Goal: Information Seeking & Learning: Find specific fact

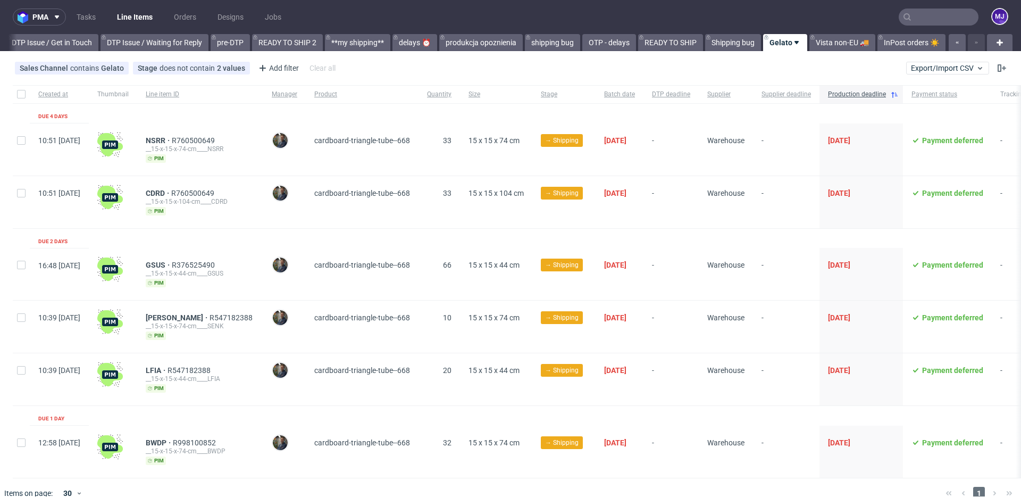
scroll to position [14, 0]
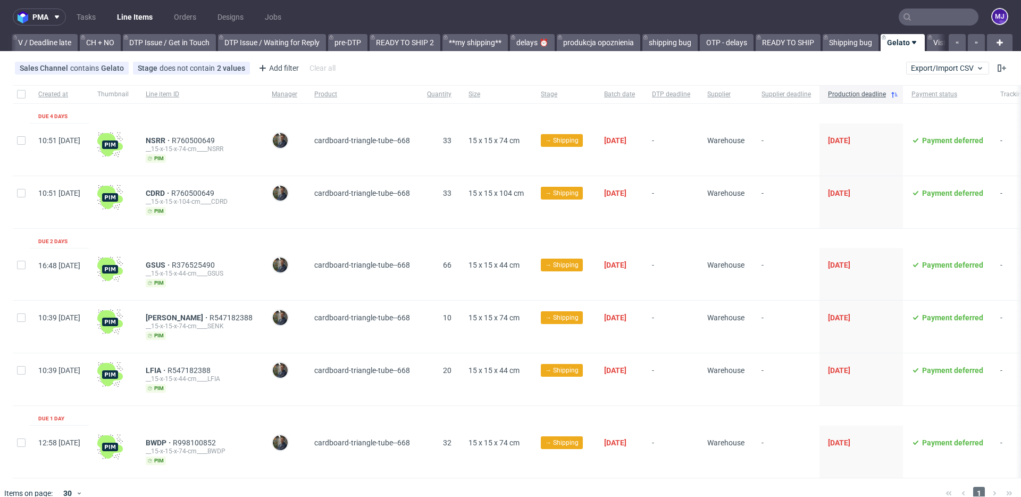
scroll to position [0, 1612]
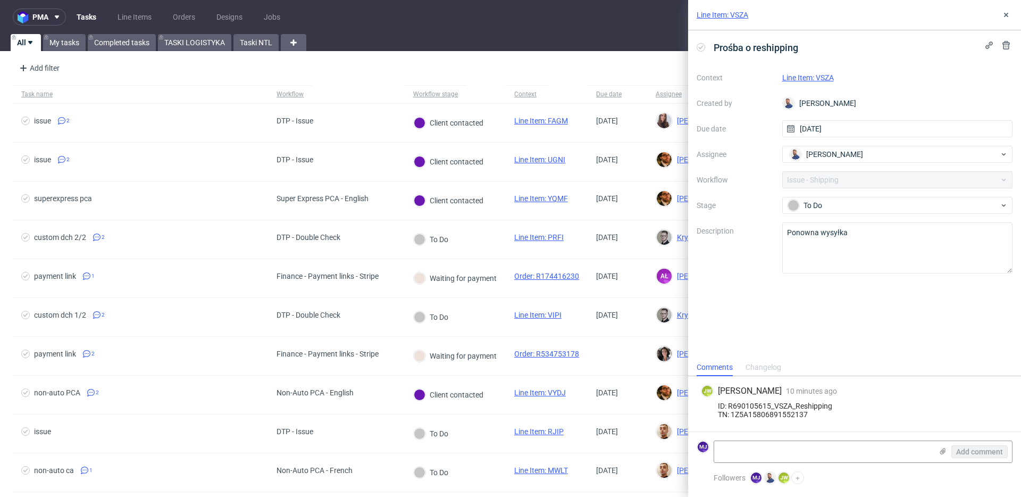
click at [737, 263] on label "Description" at bounding box center [735, 247] width 77 height 47
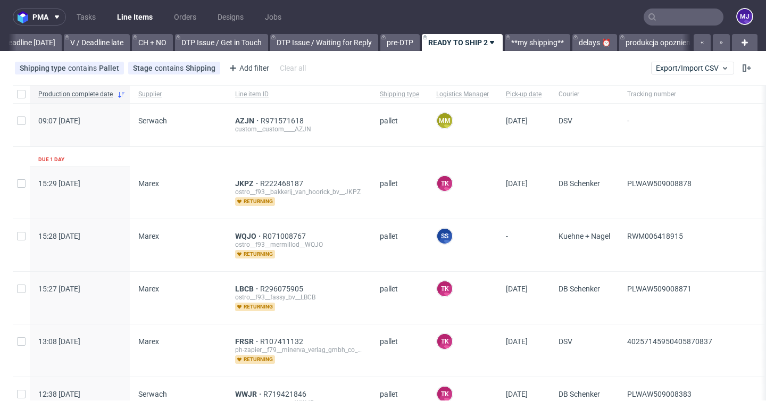
scroll to position [0, 1555]
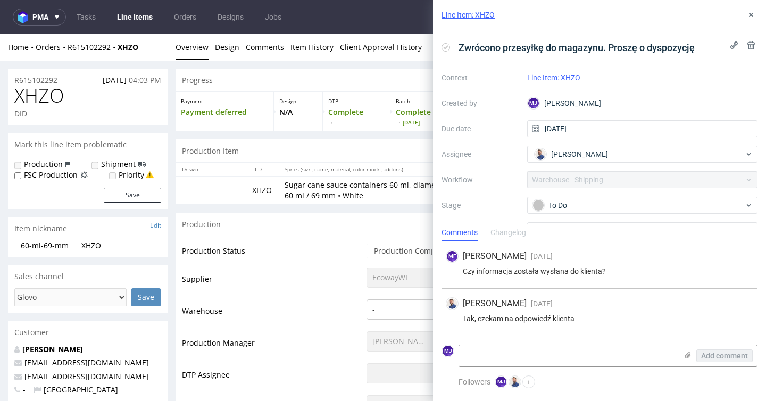
click at [562, 271] on div "Czy informacja została wysłana do klienta?" at bounding box center [599, 271] width 307 height 9
drag, startPoint x: 562, startPoint y: 271, endPoint x: 619, endPoint y: 269, distance: 56.4
click at [619, 269] on div "Czy informacja została wysłana do klienta?" at bounding box center [599, 271] width 307 height 9
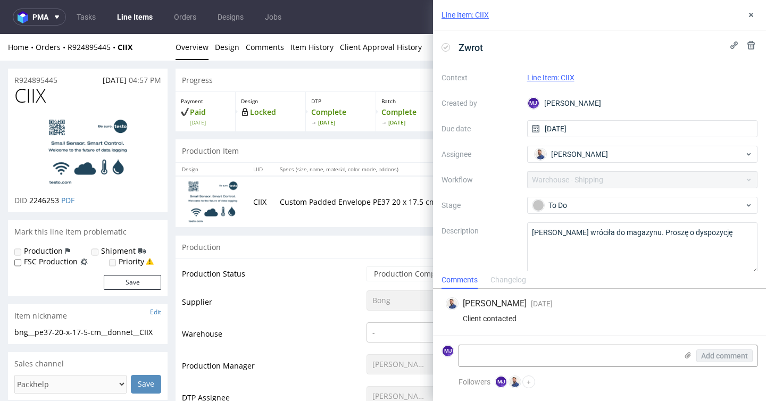
click at [506, 318] on div "Client contacted" at bounding box center [599, 318] width 307 height 9
click at [537, 318] on div "Client contacted" at bounding box center [599, 318] width 307 height 9
click at [753, 16] on icon at bounding box center [751, 15] width 9 height 9
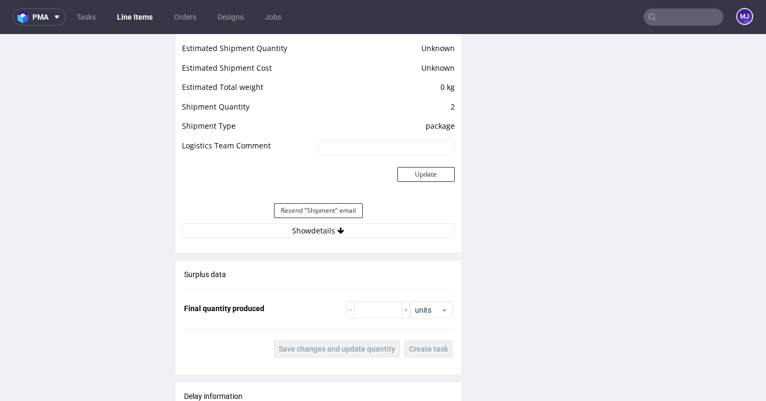
scroll to position [1086, 0]
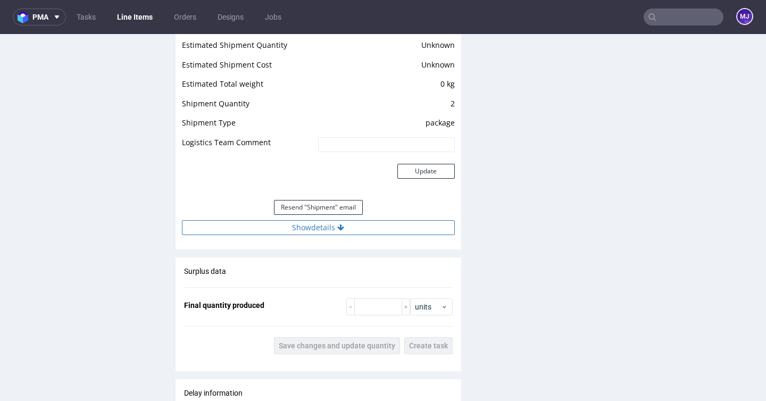
click at [327, 228] on button "Show details" at bounding box center [318, 227] width 273 height 15
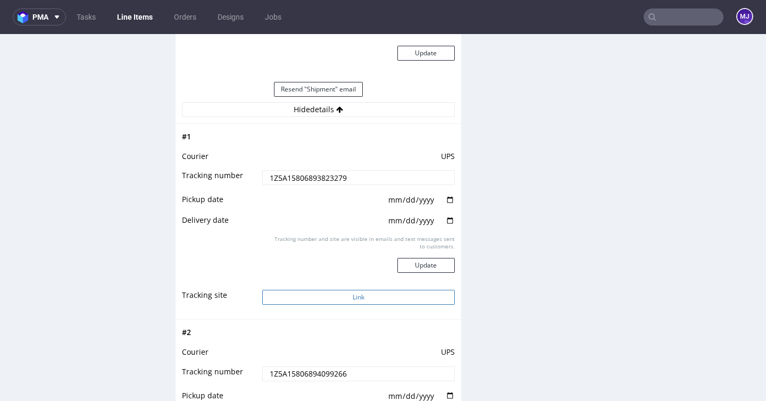
scroll to position [1211, 0]
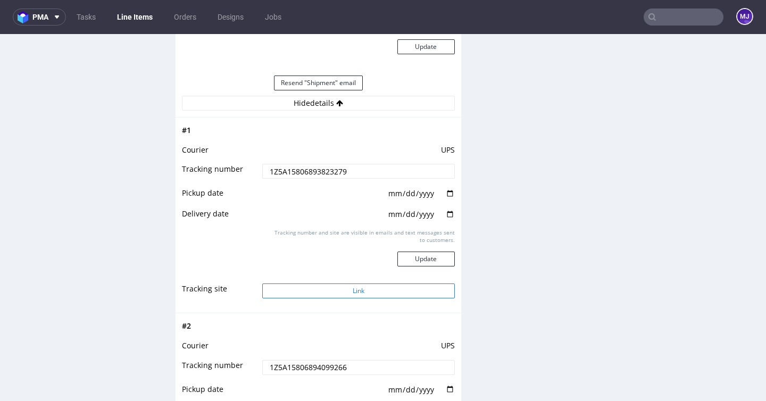
click at [319, 294] on button "Link" at bounding box center [358, 291] width 192 height 15
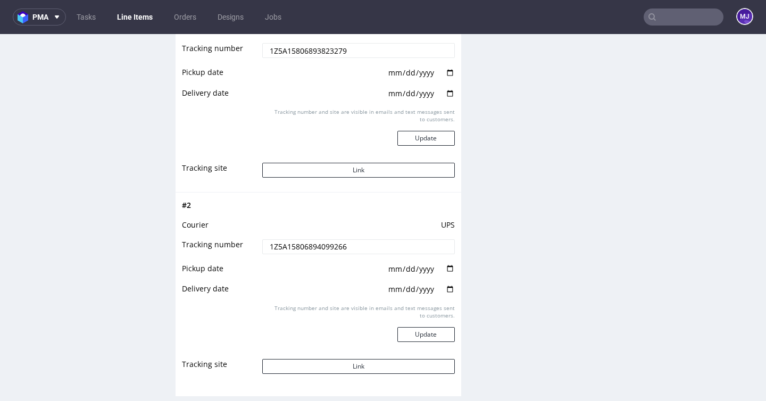
scroll to position [1370, 0]
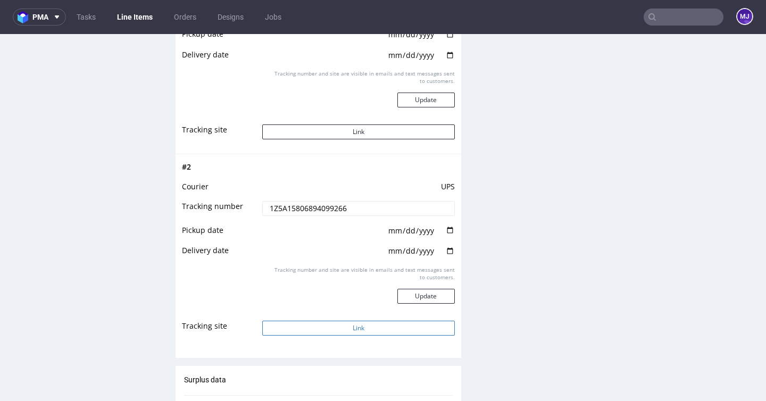
click at [309, 327] on button "Link" at bounding box center [358, 328] width 192 height 15
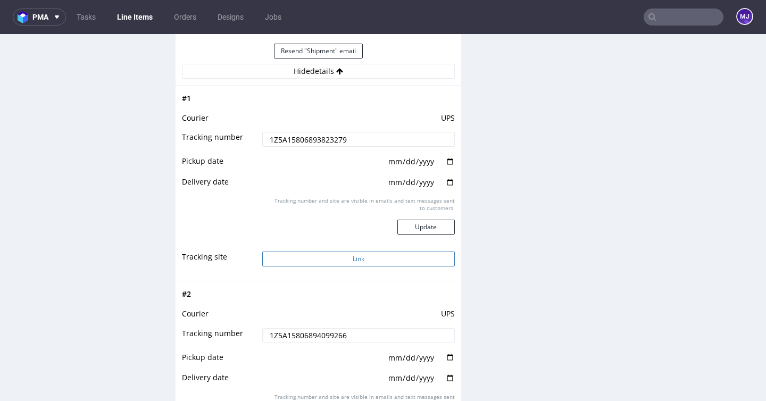
click at [325, 259] on button "Link" at bounding box center [358, 259] width 192 height 15
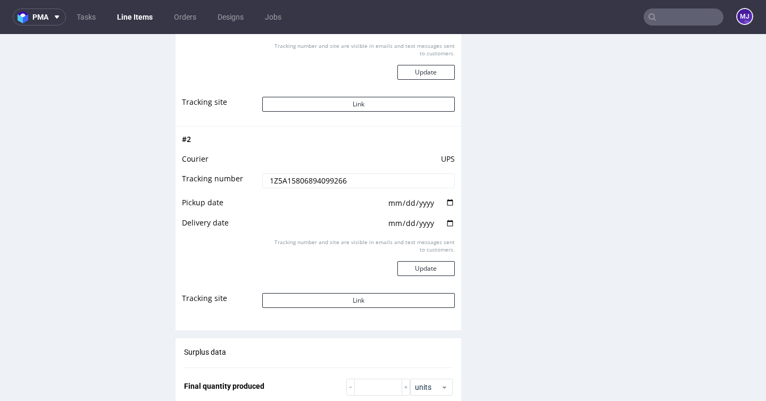
scroll to position [1405, 0]
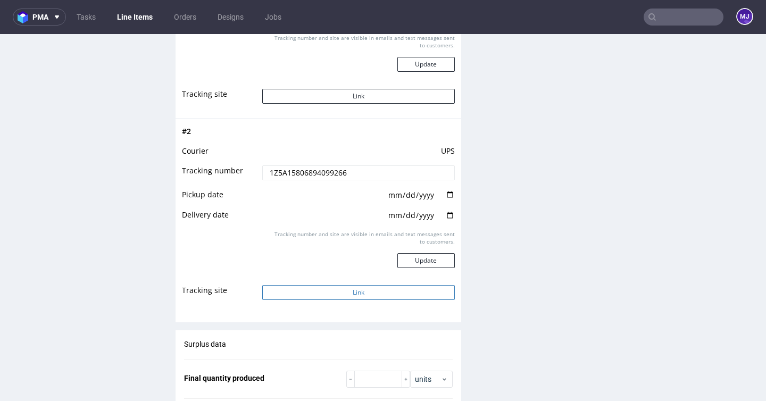
click at [287, 289] on button "Link" at bounding box center [358, 292] width 192 height 15
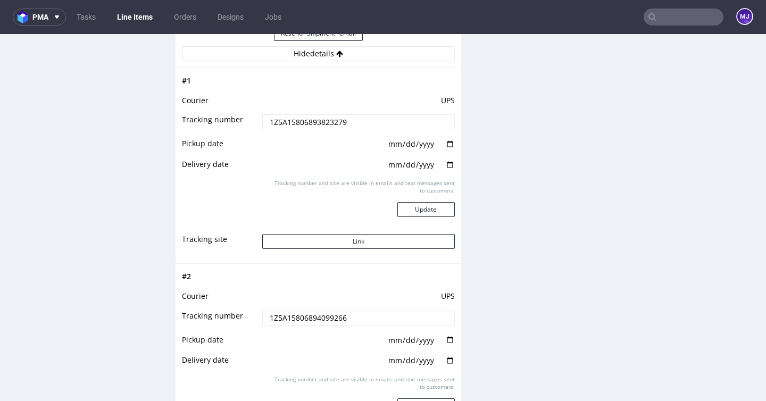
scroll to position [1259, 0]
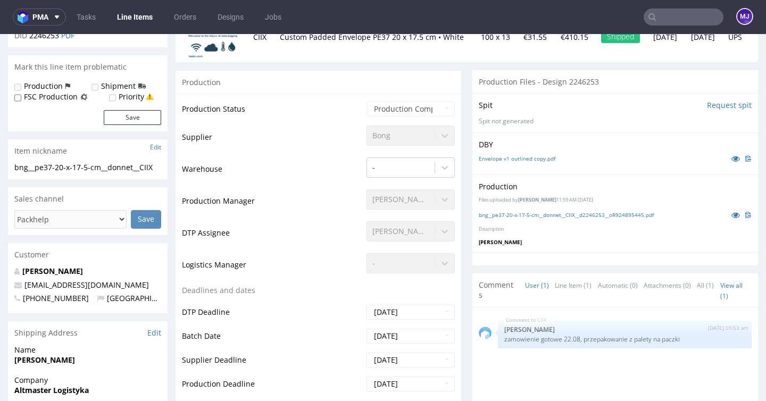
scroll to position [265, 0]
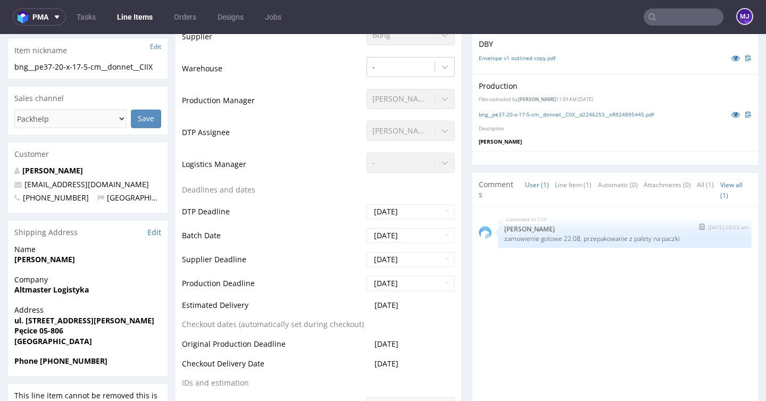
click at [522, 240] on p "zamowienie gotowe 22.08, przepakowanie z palety na paczki" at bounding box center [624, 239] width 241 height 8
drag, startPoint x: 522, startPoint y: 240, endPoint x: 675, endPoint y: 238, distance: 153.2
click at [675, 238] on p "zamowienie gotowe 22.08, przepakowanie z palety na paczki" at bounding box center [624, 239] width 241 height 8
click at [675, 240] on p "zamowienie gotowe 22.08, przepakowanie z palety na paczki" at bounding box center [624, 239] width 241 height 8
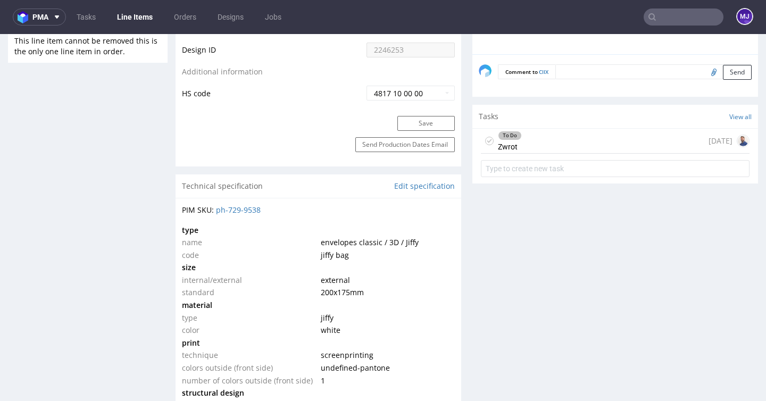
scroll to position [529, 0]
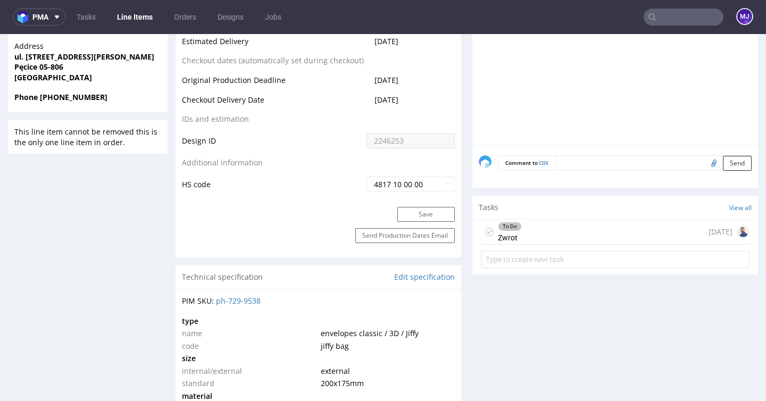
click at [529, 236] on div "To Do Zwrot 7 days ago" at bounding box center [615, 232] width 269 height 25
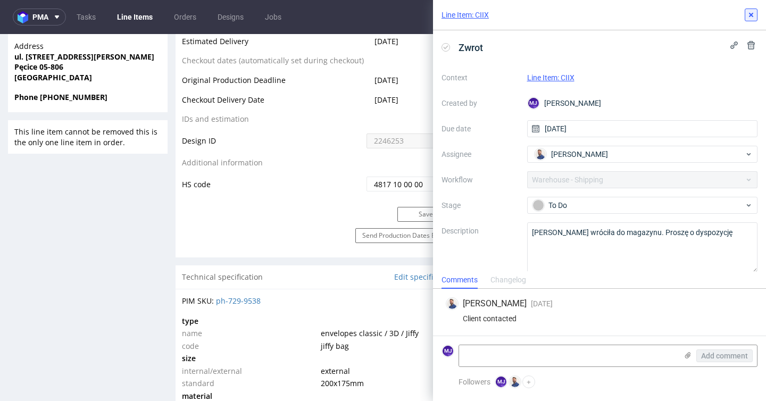
click at [751, 18] on icon at bounding box center [751, 15] width 9 height 9
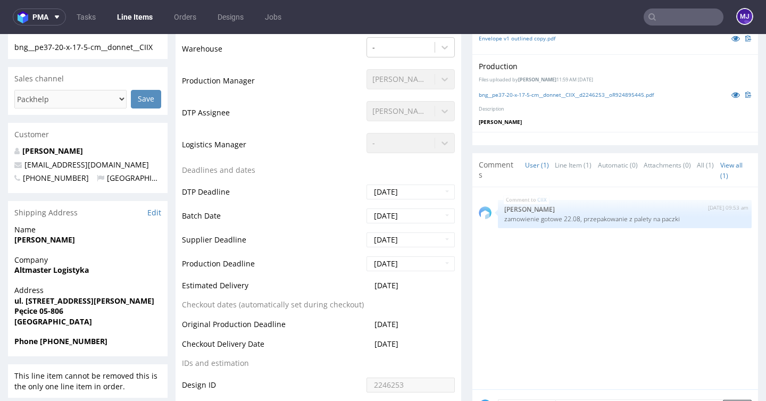
scroll to position [288, 0]
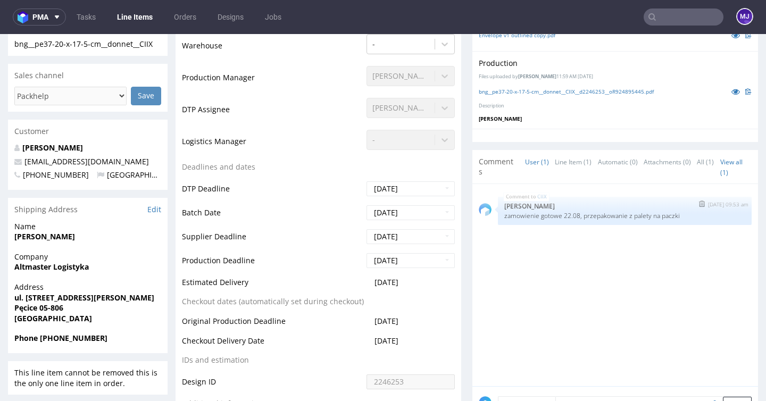
click at [518, 215] on p "zamowienie gotowe 22.08, przepakowanie z palety na paczki" at bounding box center [624, 216] width 241 height 8
drag, startPoint x: 518, startPoint y: 215, endPoint x: 585, endPoint y: 214, distance: 67.0
click at [585, 214] on p "zamowienie gotowe 22.08, przepakowanie z palety na paczki" at bounding box center [624, 216] width 241 height 8
click at [669, 218] on p "zamowienie gotowe 22.08, przepakowanie z palety na paczki" at bounding box center [624, 216] width 241 height 8
drag, startPoint x: 669, startPoint y: 218, endPoint x: 514, endPoint y: 217, distance: 154.8
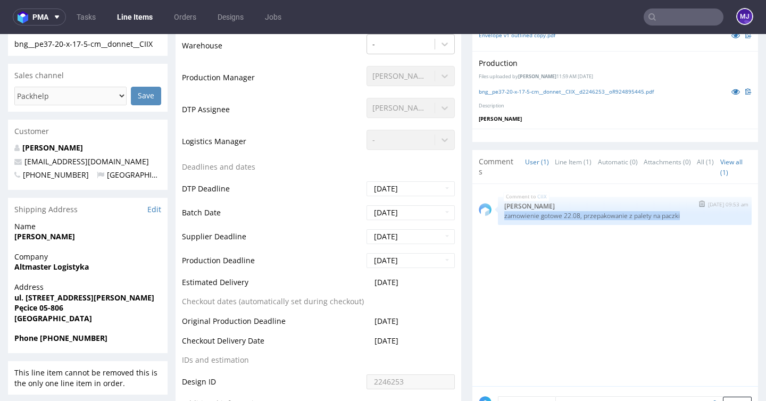
click at [514, 217] on p "zamowienie gotowe 22.08, przepakowanie z palety na paczki" at bounding box center [624, 216] width 241 height 8
click at [517, 270] on div "CIIX 26th Aug 25 | 09:53 am Ewa Prus zamowienie gotowe 22.08, przepakowanie z p…" at bounding box center [618, 288] width 279 height 196
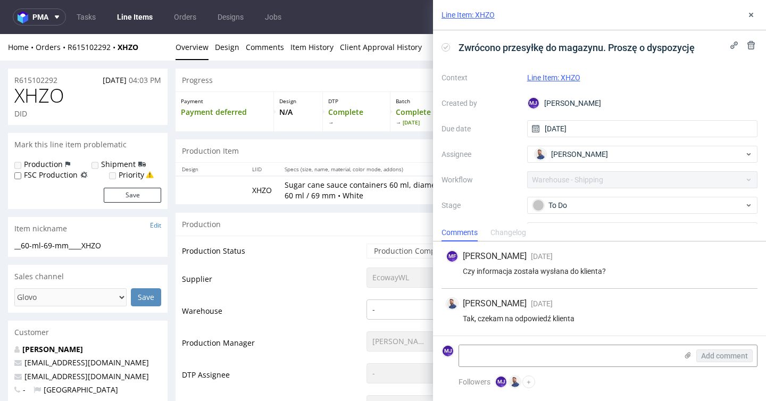
click at [562, 63] on div "Zwrócono przesyłkę do magazynu. Proszę o dyspozycję Context Line Item: XHZO Cre…" at bounding box center [599, 127] width 333 height 194
click at [572, 22] on div "Line Item: XHZO" at bounding box center [599, 15] width 333 height 30
click at [552, 78] on link "Line Item: XHZO" at bounding box center [553, 77] width 53 height 9
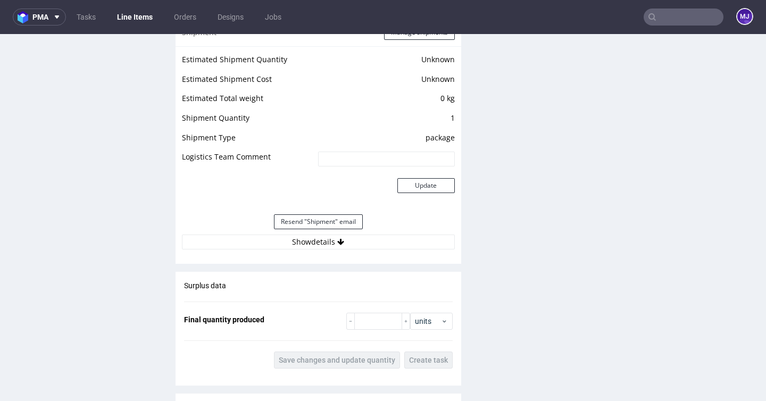
scroll to position [968, 0]
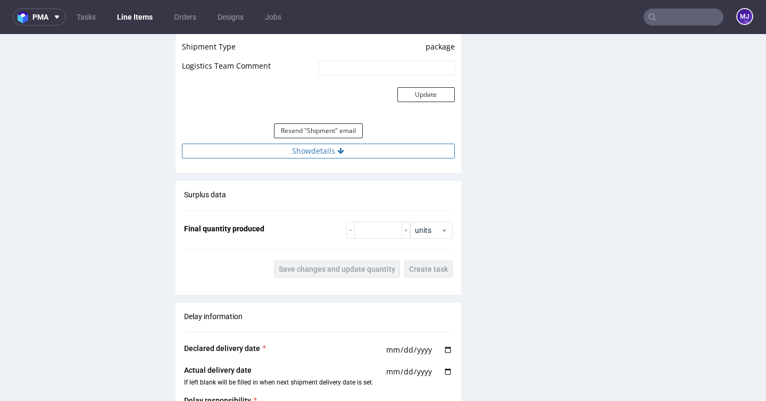
click at [312, 154] on button "Show details" at bounding box center [318, 151] width 273 height 15
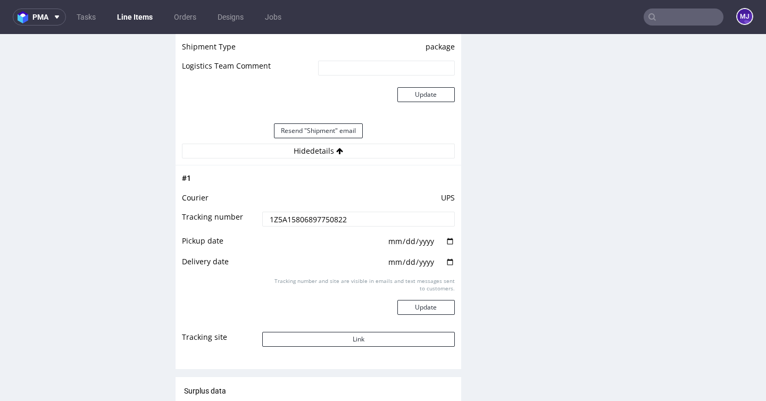
click at [303, 217] on input "1Z5A15806897750822" at bounding box center [358, 219] width 192 height 15
click at [311, 217] on input "1Z5A15806897750822" at bounding box center [358, 219] width 192 height 15
click at [323, 338] on button "Link" at bounding box center [358, 339] width 192 height 15
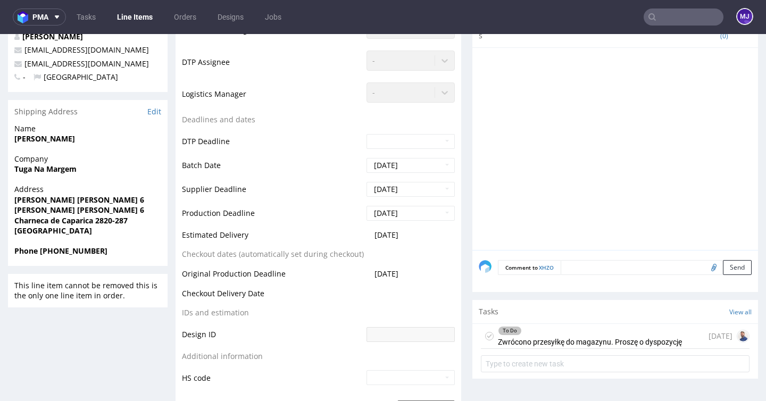
scroll to position [0, 0]
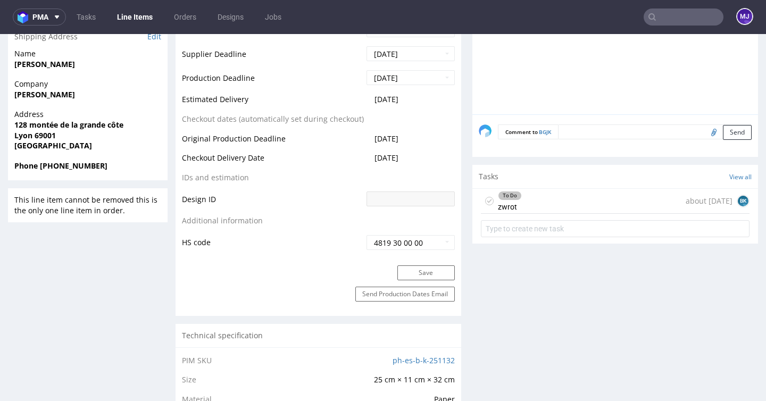
scroll to position [480, 0]
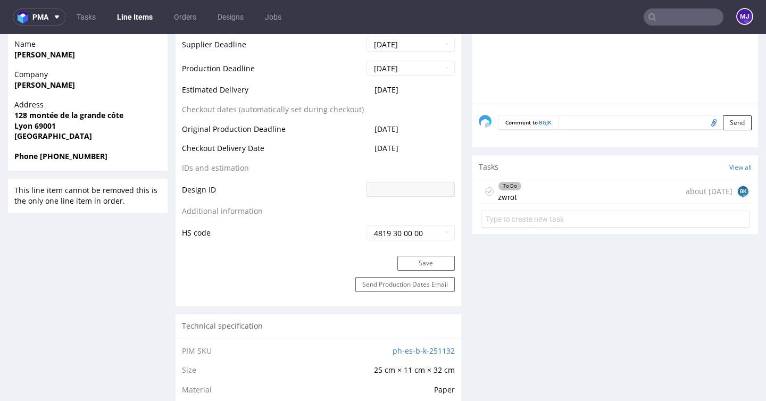
click at [536, 192] on div "To Do zwrot about [DATE] BK" at bounding box center [615, 191] width 269 height 25
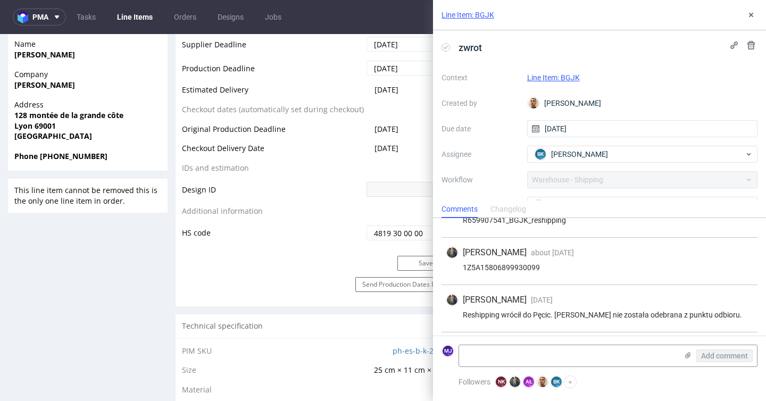
scroll to position [27, 0]
click at [754, 14] on icon at bounding box center [751, 15] width 9 height 9
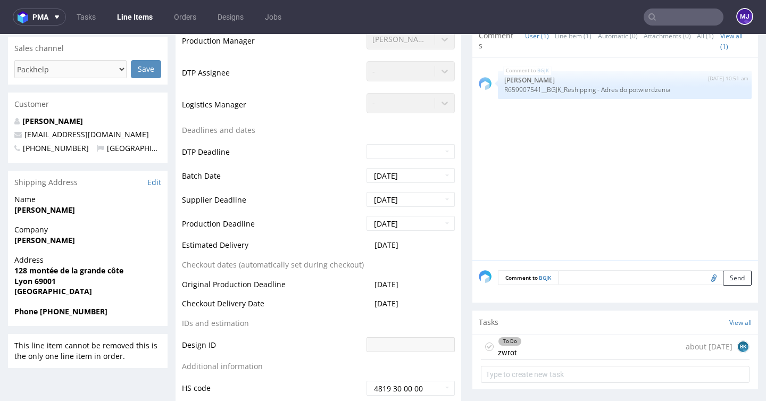
scroll to position [310, 0]
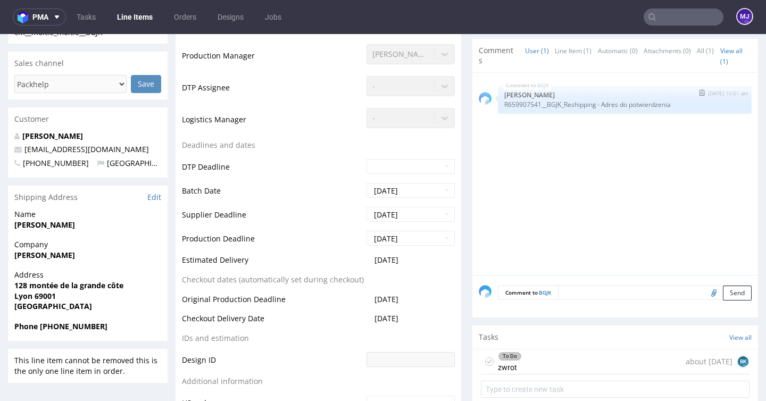
click at [577, 107] on p "R659907541__BGJK_Reshipping - Adres do potwierdzenia" at bounding box center [624, 105] width 241 height 8
click at [554, 358] on div "To Do zwrot about 1 month ago BK" at bounding box center [615, 362] width 269 height 25
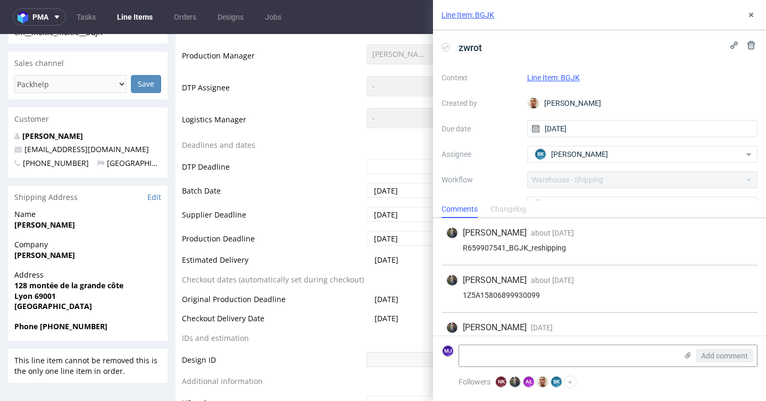
click at [495, 298] on div "1Z5A15806899930099" at bounding box center [599, 295] width 307 height 9
copy div "1Z5A15806899930099"
click at [753, 18] on icon at bounding box center [751, 15] width 9 height 9
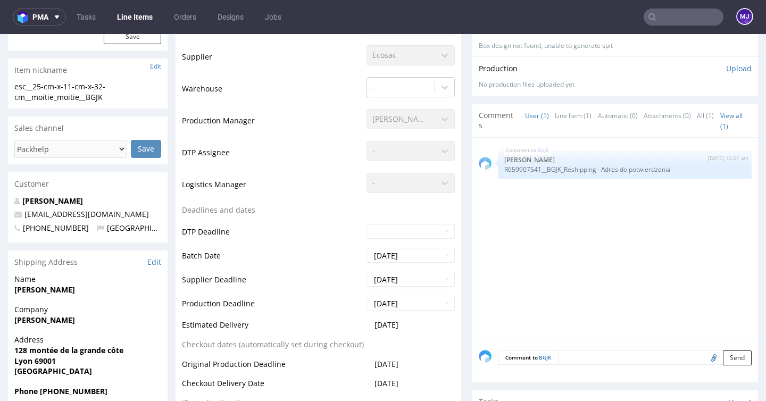
scroll to position [236, 0]
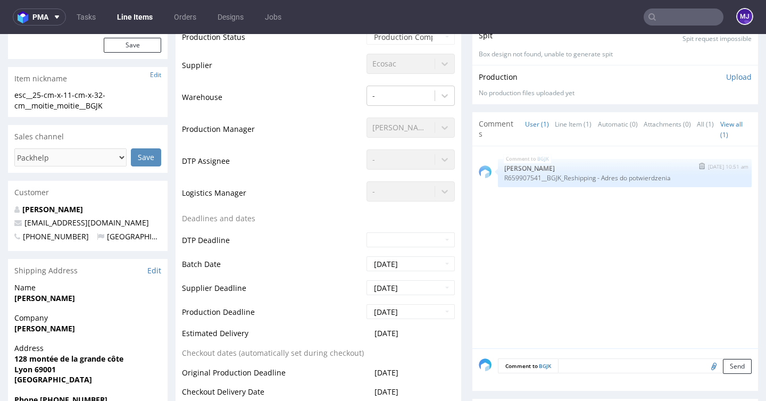
click at [580, 177] on p "R659907541__BGJK_Reshipping - Adres do potwierdzenia" at bounding box center [624, 178] width 241 height 8
drag, startPoint x: 580, startPoint y: 177, endPoint x: 659, endPoint y: 177, distance: 78.7
click at [659, 177] on p "R659907541__BGJK_Reshipping - Adres do potwierdzenia" at bounding box center [624, 178] width 241 height 8
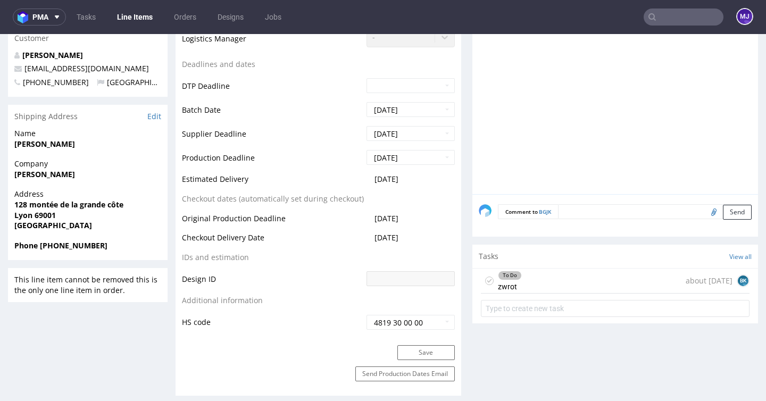
scroll to position [395, 0]
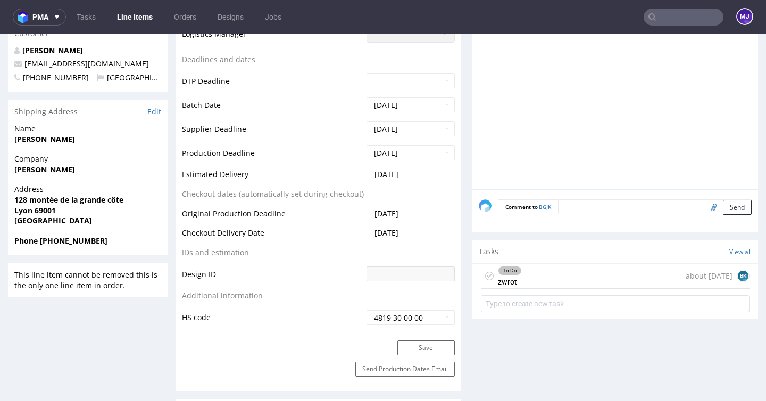
click at [549, 270] on div "To Do zwrot about 1 month ago BK" at bounding box center [615, 276] width 269 height 25
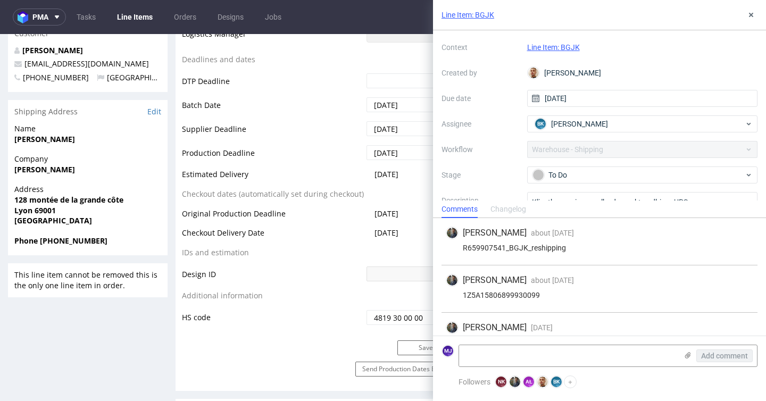
scroll to position [81, 0]
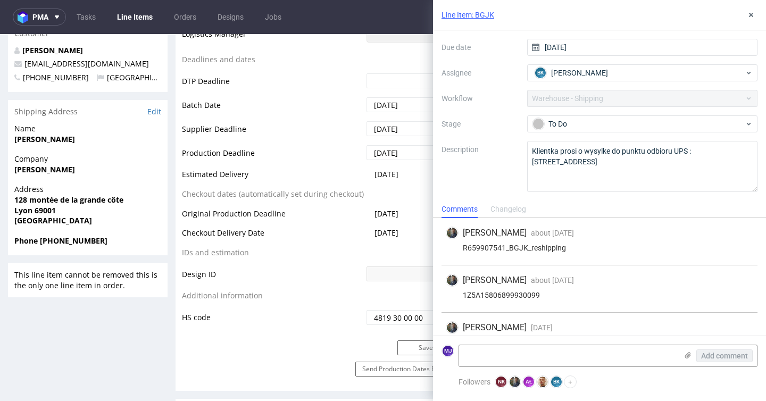
click at [476, 245] on div "R659907541_BGJK_reshipping" at bounding box center [599, 248] width 307 height 9
drag, startPoint x: 476, startPoint y: 245, endPoint x: 570, endPoint y: 245, distance: 93.6
click at [570, 245] on div "R659907541_BGJK_reshipping" at bounding box center [599, 248] width 307 height 9
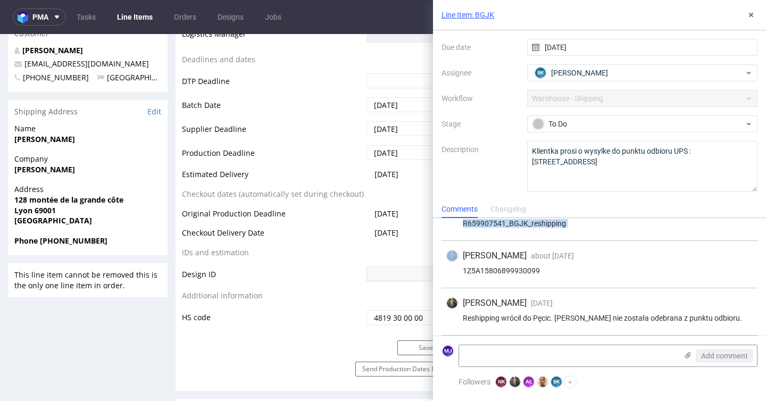
scroll to position [27, 0]
click at [501, 264] on div "1Z5A15806899930099" at bounding box center [599, 268] width 307 height 9
copy div "1Z5A15806899930099"
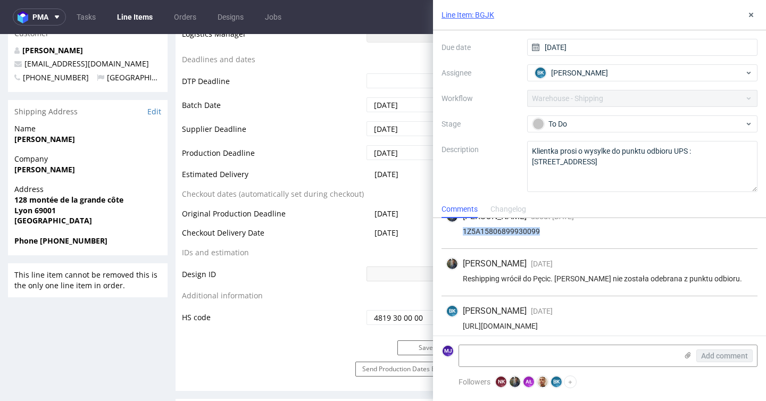
scroll to position [71, 0]
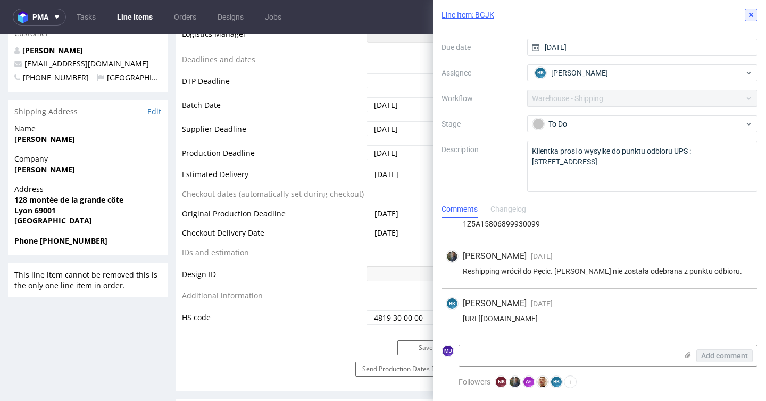
click at [753, 14] on icon at bounding box center [751, 15] width 9 height 9
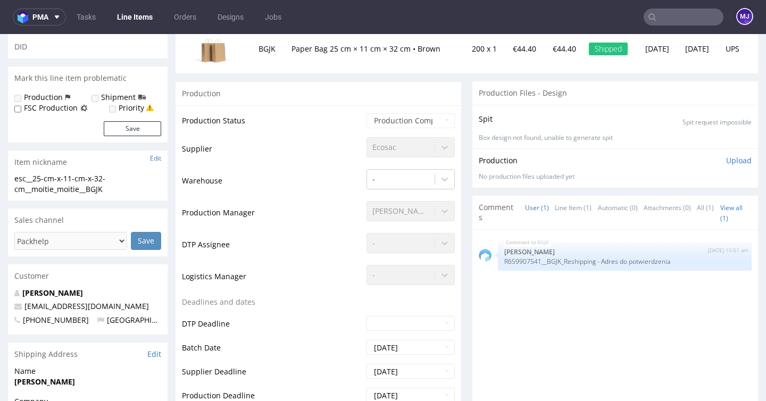
scroll to position [173, 0]
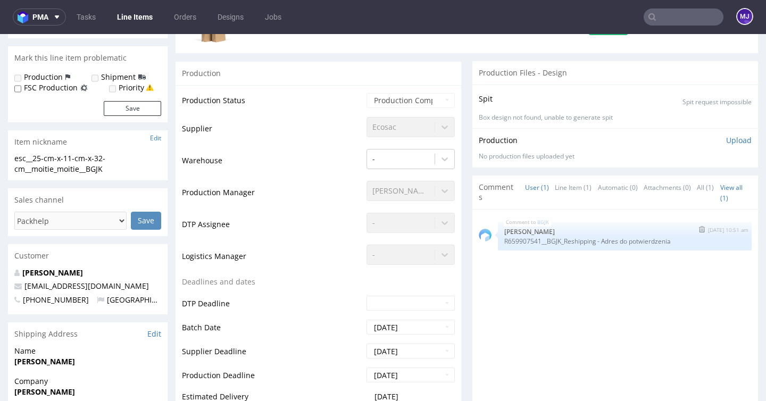
click at [589, 241] on p "R659907541__BGJK_Reshipping - Adres do potwierdzenia" at bounding box center [624, 241] width 241 height 8
drag, startPoint x: 589, startPoint y: 241, endPoint x: 661, endPoint y: 241, distance: 72.3
click at [661, 241] on p "R659907541__BGJK_Reshipping - Adres do potwierdzenia" at bounding box center [624, 241] width 241 height 8
click at [655, 241] on p "R659907541__BGJK_Reshipping - Adres do potwierdzenia" at bounding box center [624, 241] width 241 height 8
drag, startPoint x: 655, startPoint y: 241, endPoint x: 507, endPoint y: 241, distance: 147.9
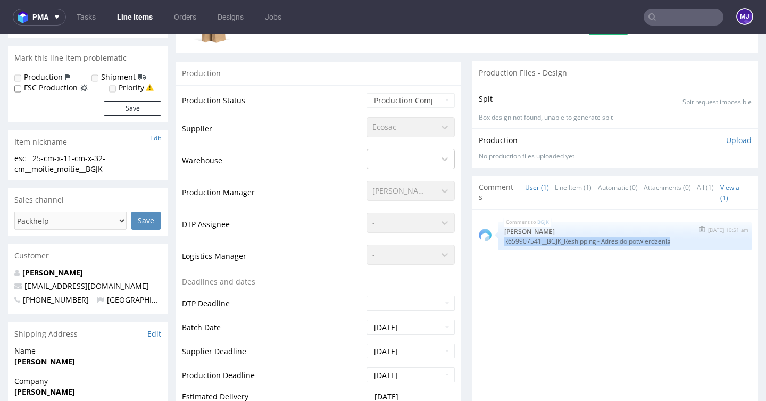
click at [507, 241] on p "R659907541__BGJK_Reshipping - Adres do potwierdzenia" at bounding box center [624, 241] width 241 height 8
click at [514, 241] on p "R659907541__BGJK_Reshipping - Adres do potwierdzenia" at bounding box center [624, 241] width 241 height 8
drag, startPoint x: 514, startPoint y: 241, endPoint x: 576, endPoint y: 241, distance: 61.7
click at [576, 241] on p "R659907541__BGJK_Reshipping - Adres do potwierdzenia" at bounding box center [624, 241] width 241 height 8
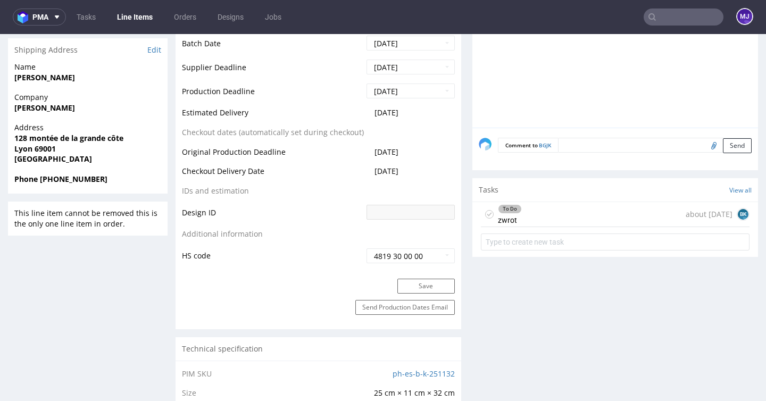
scroll to position [460, 0]
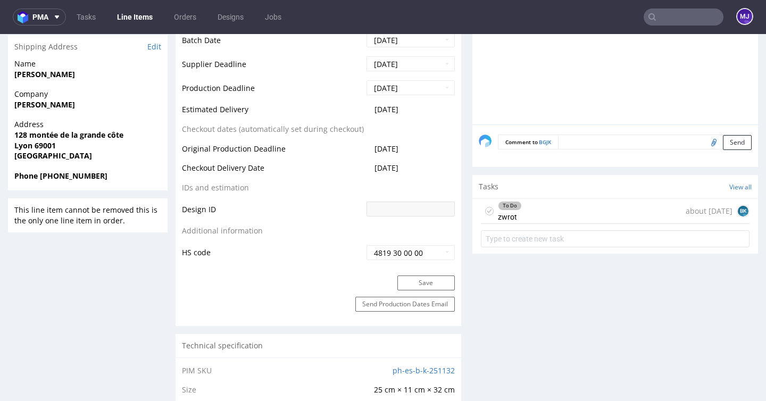
click at [572, 206] on div "To Do zwrot about 1 month ago BK" at bounding box center [615, 211] width 269 height 25
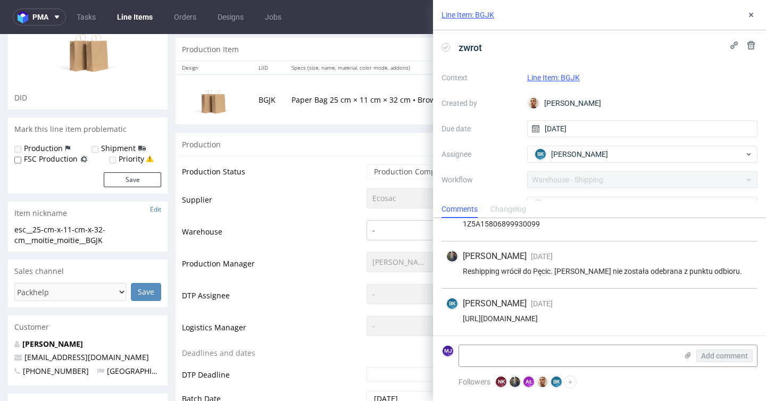
scroll to position [101, 0]
click at [752, 15] on use at bounding box center [751, 15] width 4 height 4
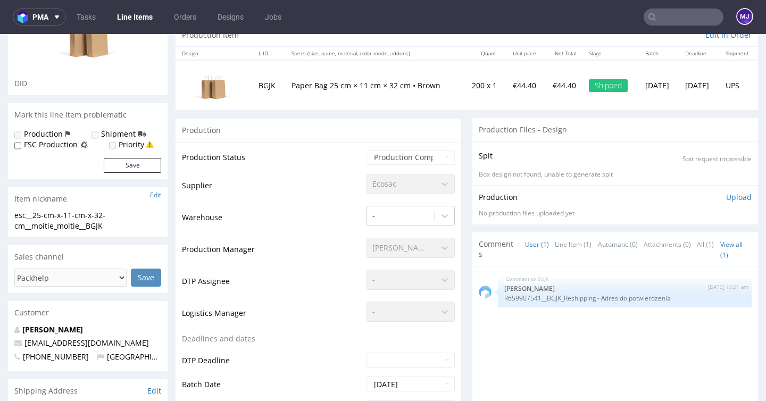
scroll to position [118, 0]
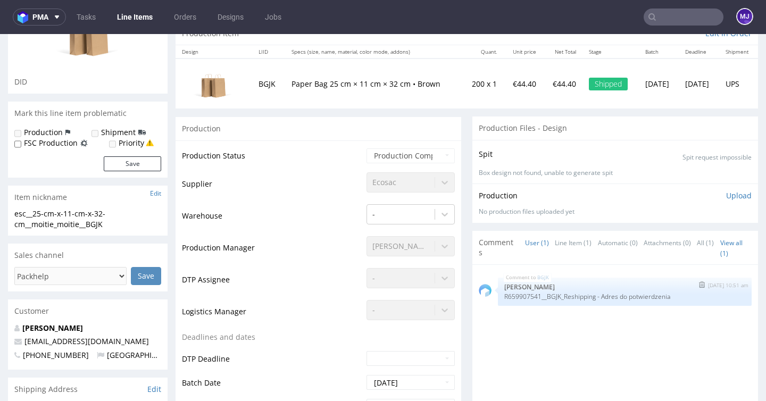
click at [578, 294] on p "R659907541__BGJK_Reshipping - Adres do potwierdzenia" at bounding box center [624, 297] width 241 height 8
drag, startPoint x: 578, startPoint y: 294, endPoint x: 654, endPoint y: 291, distance: 75.6
click at [654, 291] on div "BGJK 20th Aug 25 | 10:51 am Jędrzej Wiśniewski R659907541__BGJK_Reshipping - Ad…" at bounding box center [625, 292] width 254 height 28
click at [656, 297] on p "R659907541__BGJK_Reshipping - Adres do potwierdzenia" at bounding box center [624, 297] width 241 height 8
drag, startPoint x: 656, startPoint y: 297, endPoint x: 613, endPoint y: 297, distance: 43.6
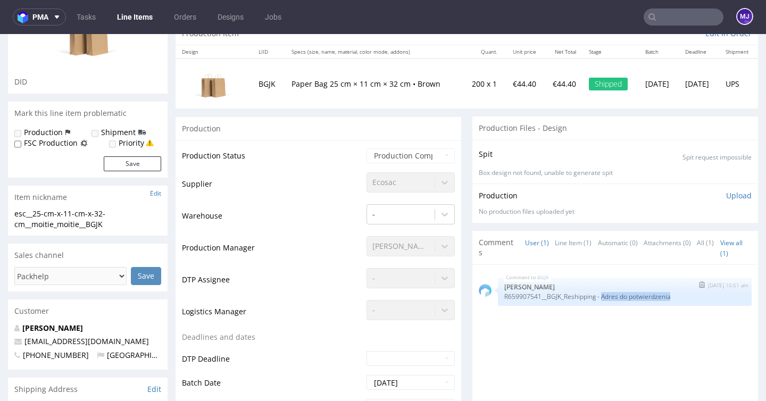
click at [613, 297] on p "R659907541__BGJK_Reshipping - Adres do potwierdzenia" at bounding box center [624, 297] width 241 height 8
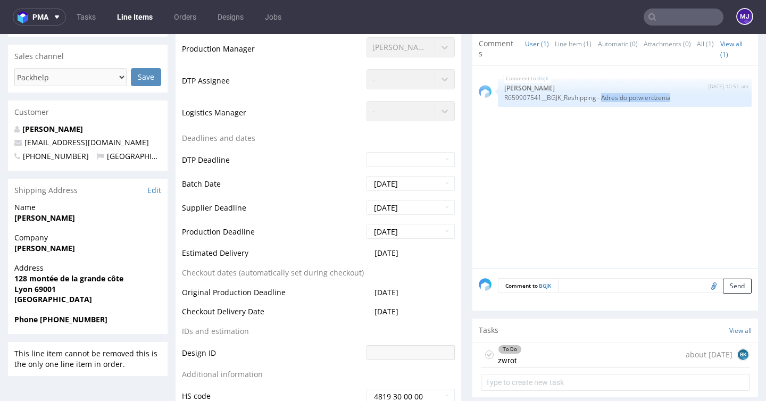
scroll to position [320, 0]
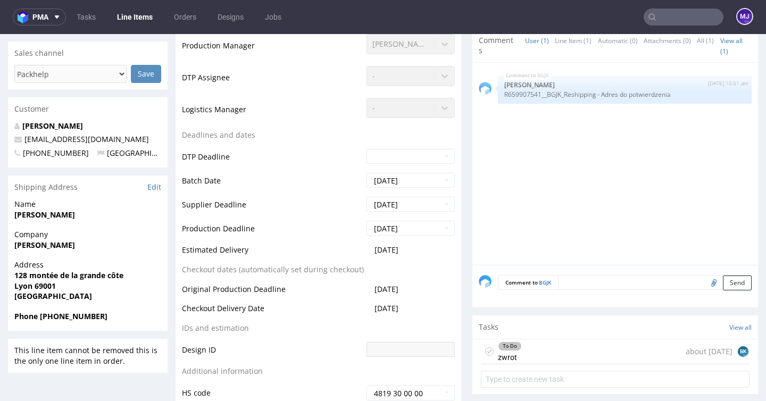
click at [542, 351] on div "To Do zwrot about 1 month ago BK" at bounding box center [615, 351] width 269 height 25
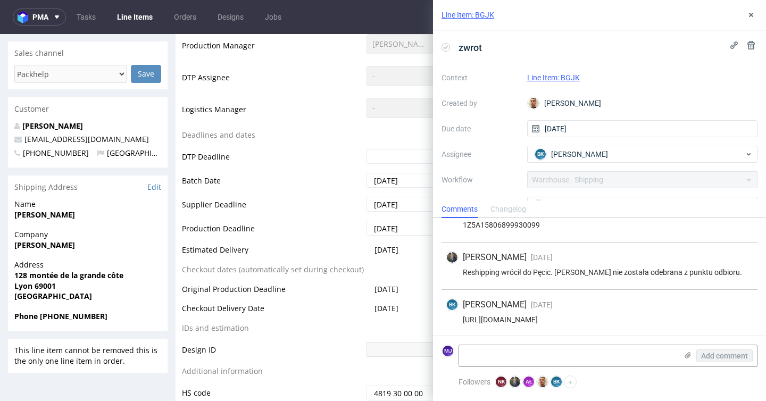
scroll to position [71, 0]
click at [750, 16] on icon at bounding box center [751, 15] width 9 height 9
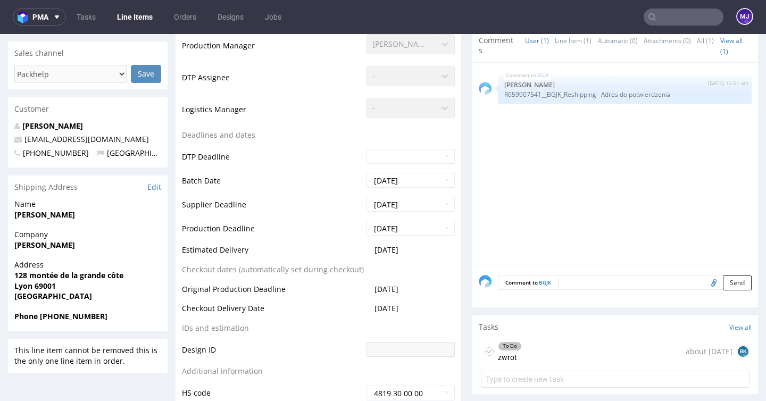
click at [310, 152] on td "DTP Deadline" at bounding box center [273, 160] width 182 height 24
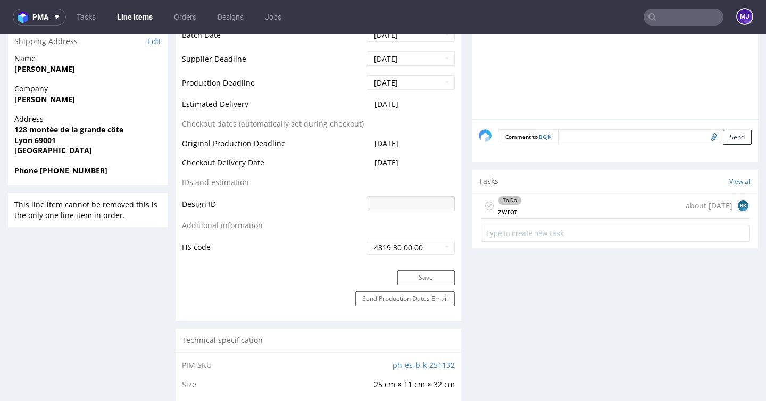
scroll to position [467, 0]
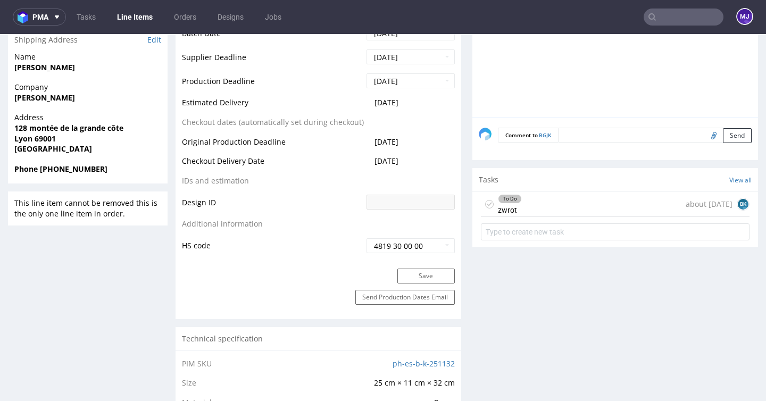
click at [583, 202] on div "To Do zwrot about 1 month ago BK" at bounding box center [615, 204] width 269 height 25
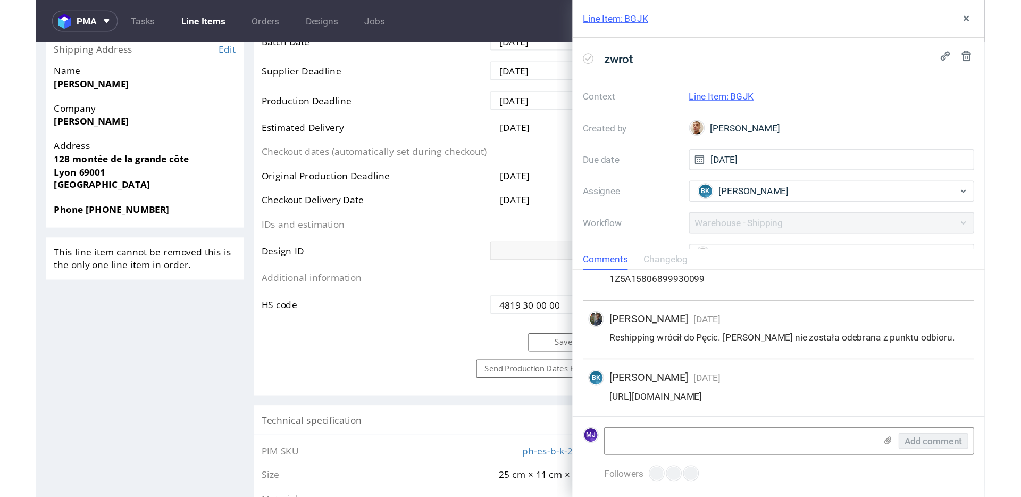
scroll to position [71, 0]
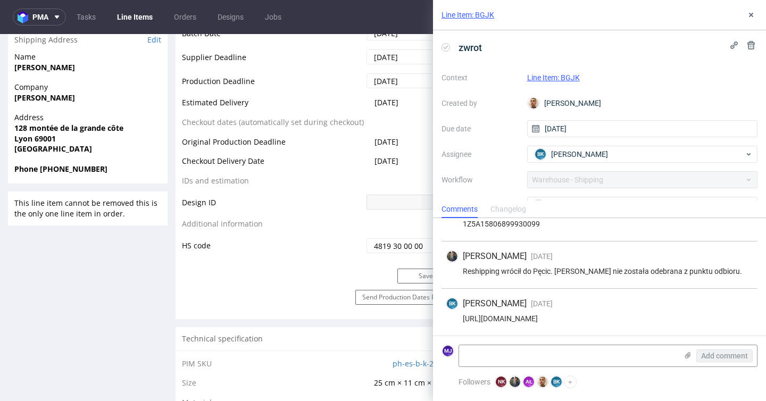
click at [470, 320] on div "https://app-eu1.hubspot.com/contacts/25600958/record/0-5/211667879148/" at bounding box center [599, 318] width 307 height 9
drag, startPoint x: 470, startPoint y: 320, endPoint x: 722, endPoint y: 318, distance: 252.2
click at [722, 318] on div "https://app-eu1.hubspot.com/contacts/25600958/record/0-5/211667879148/" at bounding box center [599, 318] width 307 height 9
copy div "https://app-eu1.hubspot.com/contacts/25600958/record/0-5/211667879148/"
click at [638, 14] on div "Line Item: BGJK" at bounding box center [599, 15] width 333 height 30
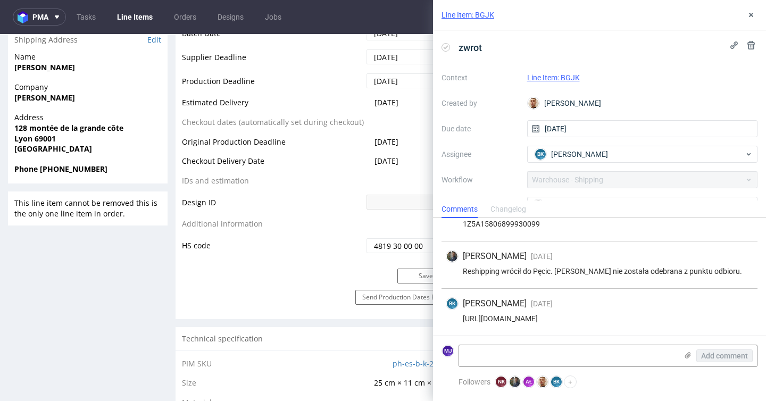
click at [523, 314] on div "https://app-eu1.hubspot.com/contacts/25600958/record/0-5/211667879148/" at bounding box center [599, 318] width 307 height 9
click at [752, 14] on icon at bounding box center [751, 15] width 9 height 9
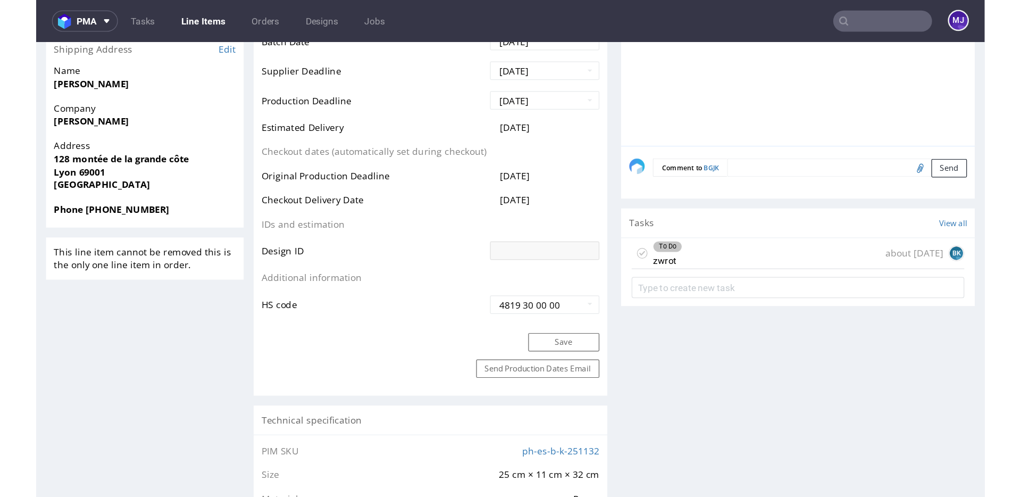
scroll to position [23, 0]
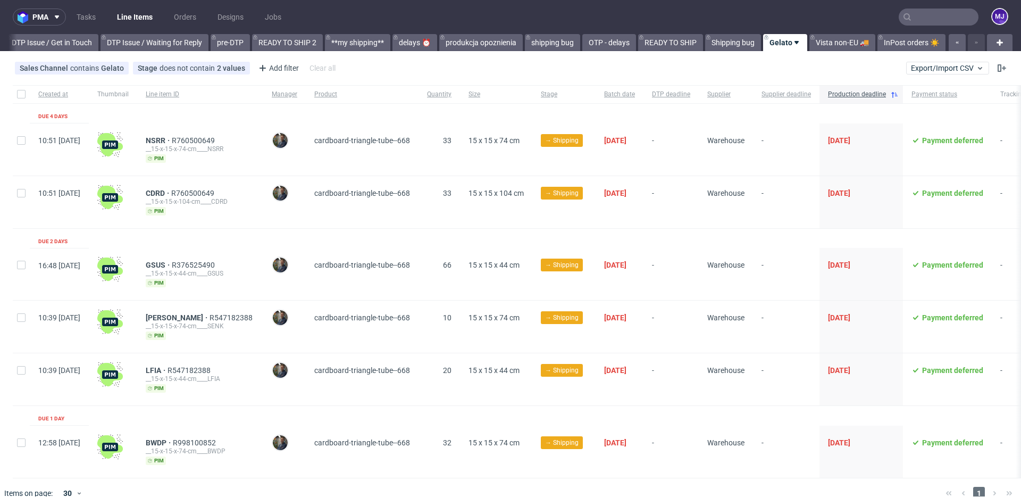
scroll to position [14, 0]
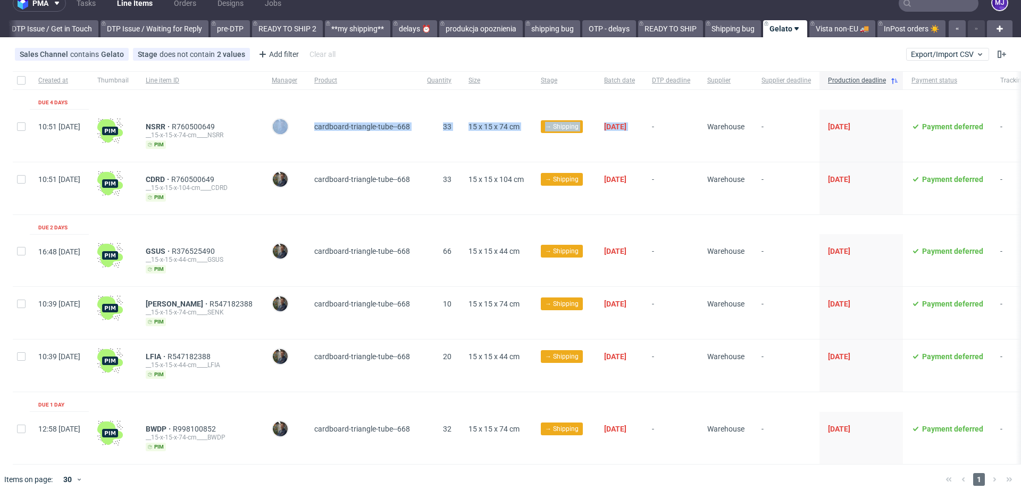
drag, startPoint x: 307, startPoint y: 124, endPoint x: 672, endPoint y: 115, distance: 365.1
click at [672, 115] on div "10:51 [DATE] NSRR R760500649 __15-x-15-x-74-cm____NSRR pim [PERSON_NAME] cardbo…" at bounding box center [573, 136] width 1120 height 53
click at [678, 119] on div "-" at bounding box center [671, 136] width 55 height 52
click at [246, 226] on div "Created at Thumbnail Line item ID Manager Product Quantity Size Stage Batch dat…" at bounding box center [573, 267] width 1120 height 393
click at [547, 54] on div "Sales Channel contains Gelato Stage does not contain 2 values Cancelled, Shippe…" at bounding box center [510, 54] width 1021 height 26
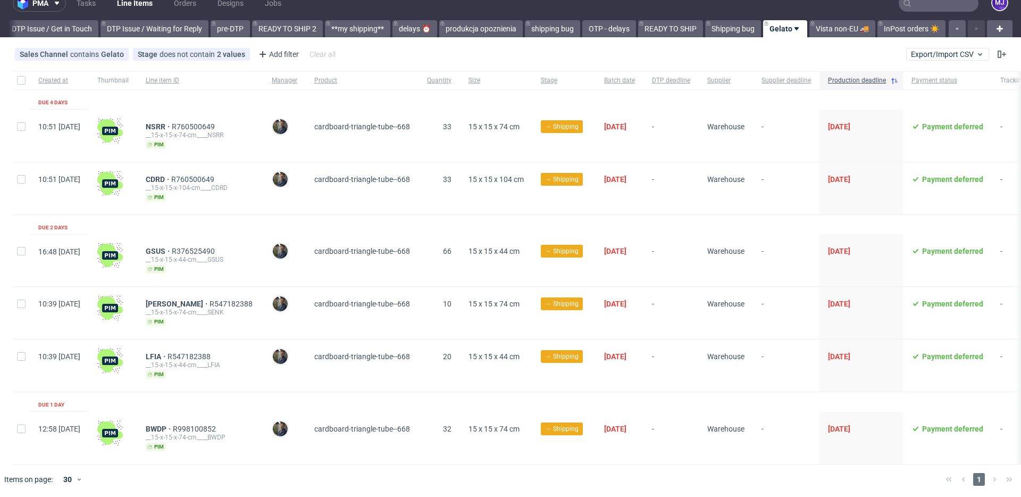
click at [547, 54] on div "Sales Channel contains Gelato Stage does not contain 2 values Cancelled, Shippe…" at bounding box center [510, 54] width 1021 height 26
click at [664, 132] on span "-" at bounding box center [671, 135] width 38 height 27
click at [222, 223] on div "Created at Thumbnail Line item ID Manager Product Quantity Size Stage Batch dat…" at bounding box center [573, 267] width 1120 height 393
click at [257, 295] on div "SENK R547182388 __15-x-15-x-74-cm____SENK pim" at bounding box center [200, 313] width 126 height 52
drag, startPoint x: 252, startPoint y: 304, endPoint x: 204, endPoint y: 304, distance: 47.9
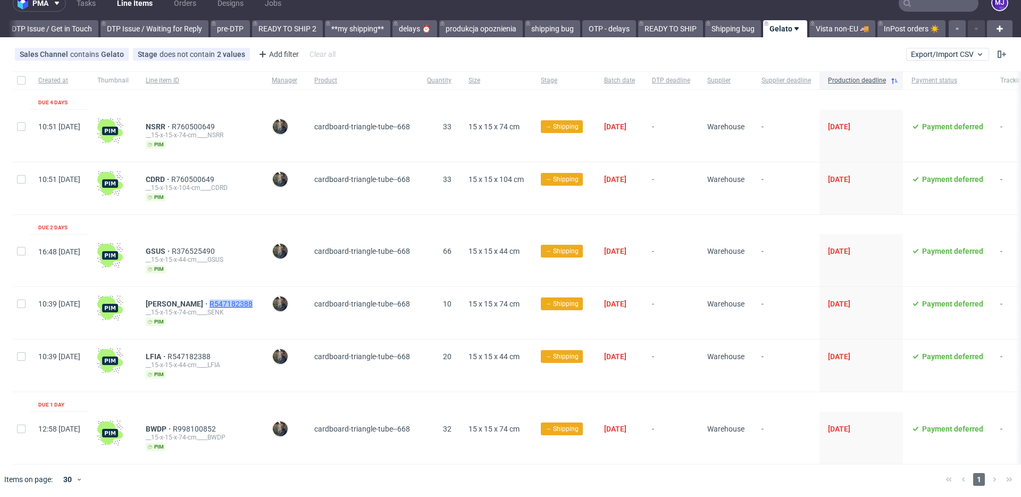
click at [204, 304] on div "SENK R547182388" at bounding box center [200, 303] width 109 height 9
copy span "R547182388"
drag, startPoint x: 170, startPoint y: 124, endPoint x: 198, endPoint y: 124, distance: 27.7
click at [198, 124] on div "NSRR R760500649 __15-x-15-x-74-cm____NSRR pim" at bounding box center [200, 136] width 126 height 52
drag, startPoint x: 253, startPoint y: 248, endPoint x: 176, endPoint y: 248, distance: 77.1
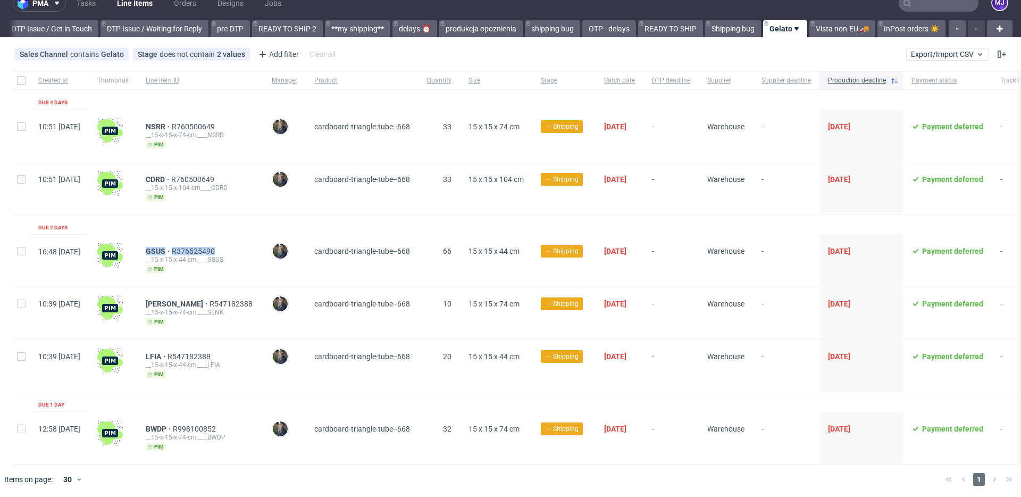
click at [176, 248] on div "GSUS R376525490 __15-x-15-x-44-cm____GSUS pim" at bounding box center [200, 260] width 126 height 52
copy div "GSUS R376525490"
drag, startPoint x: 251, startPoint y: 303, endPoint x: 204, endPoint y: 303, distance: 46.3
click at [204, 303] on div "SENK R547182388" at bounding box center [200, 303] width 109 height 9
click at [262, 295] on div "SENK R547182388 __15-x-15-x-74-cm____SENK pim" at bounding box center [200, 313] width 126 height 52
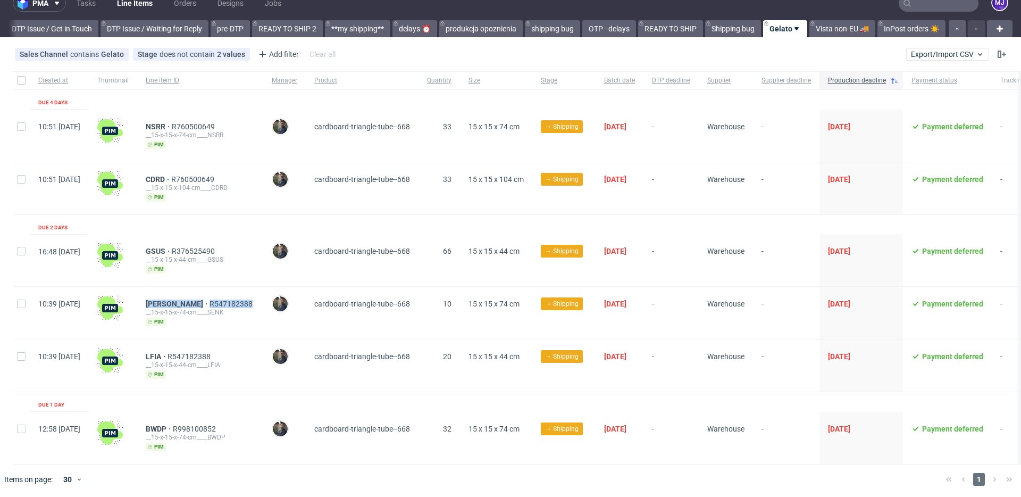
drag, startPoint x: 256, startPoint y: 301, endPoint x: 177, endPoint y: 297, distance: 78.8
click at [177, 297] on div "SENK R547182388 __15-x-15-x-74-cm____SENK pim" at bounding box center [200, 313] width 126 height 52
copy div "SENK R547182388"
drag, startPoint x: 252, startPoint y: 427, endPoint x: 177, endPoint y: 427, distance: 74.5
click at [177, 427] on div "BWDP R998100852" at bounding box center [200, 429] width 109 height 9
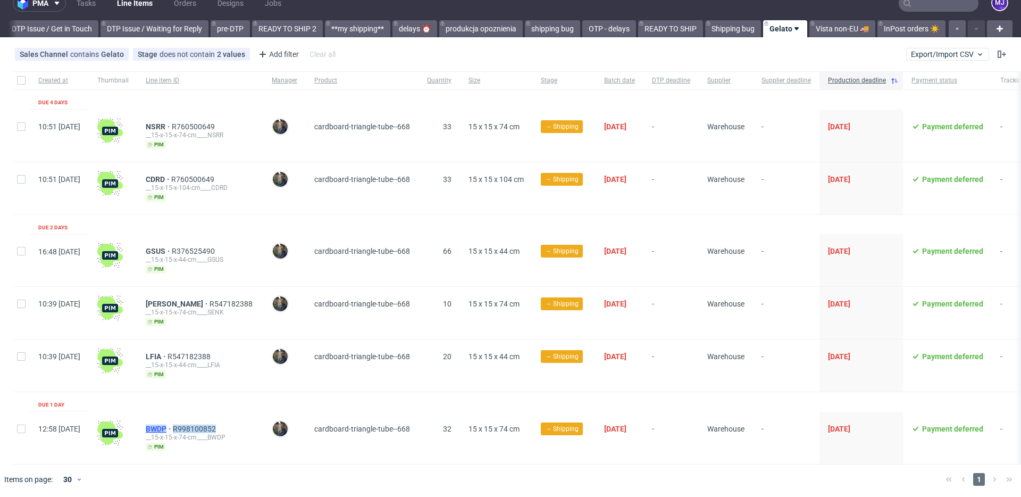
copy div "BWDP R998100852"
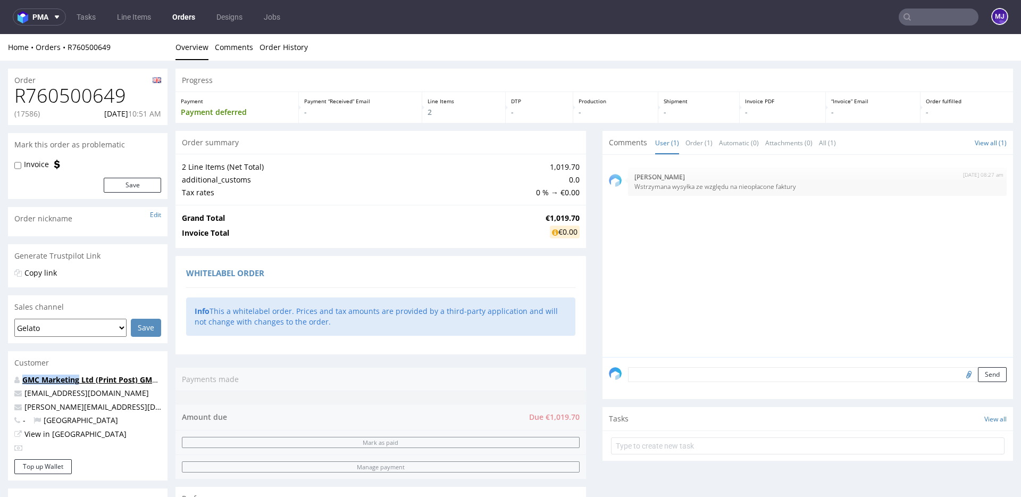
drag, startPoint x: 22, startPoint y: 370, endPoint x: 79, endPoint y: 377, distance: 57.4
click at [79, 377] on section "Customer GMC Marketing Ltd (Print Post) GMC Marketing Ltd (Print Post) [EMAIL_A…" at bounding box center [88, 415] width 160 height 129
copy section "GMC Marketing"
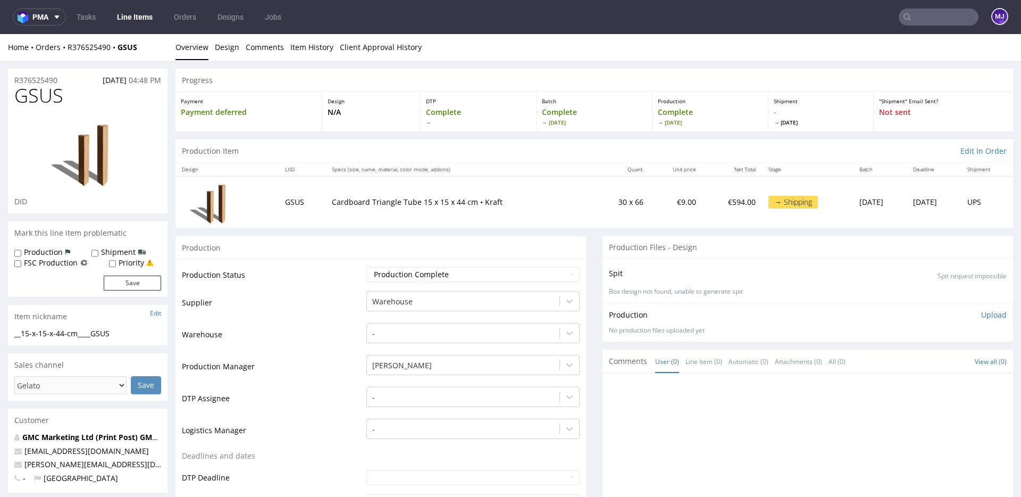
click at [315, 240] on div "Production" at bounding box center [381, 248] width 411 height 24
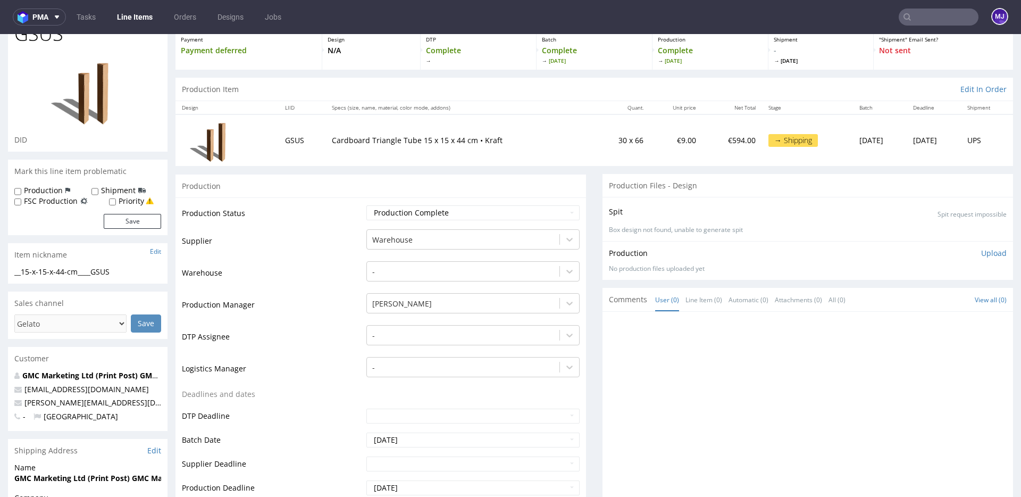
scroll to position [64, 0]
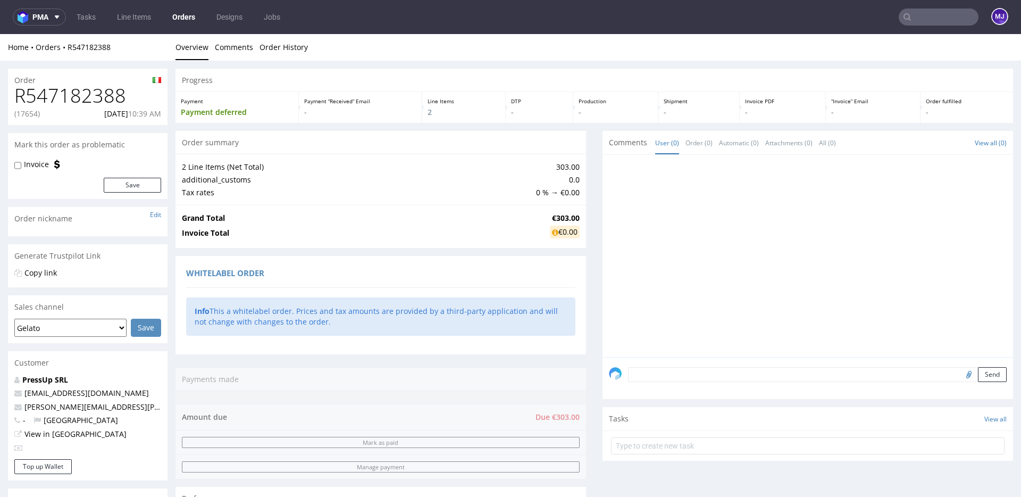
drag, startPoint x: 77, startPoint y: 376, endPoint x: 25, endPoint y: 386, distance: 52.5
click at [25, 386] on div "PressUp SRL [EMAIL_ADDRESS][DOMAIN_NAME] [PERSON_NAME][DOMAIN_NAME][EMAIL_ADDRE…" at bounding box center [88, 417] width 160 height 85
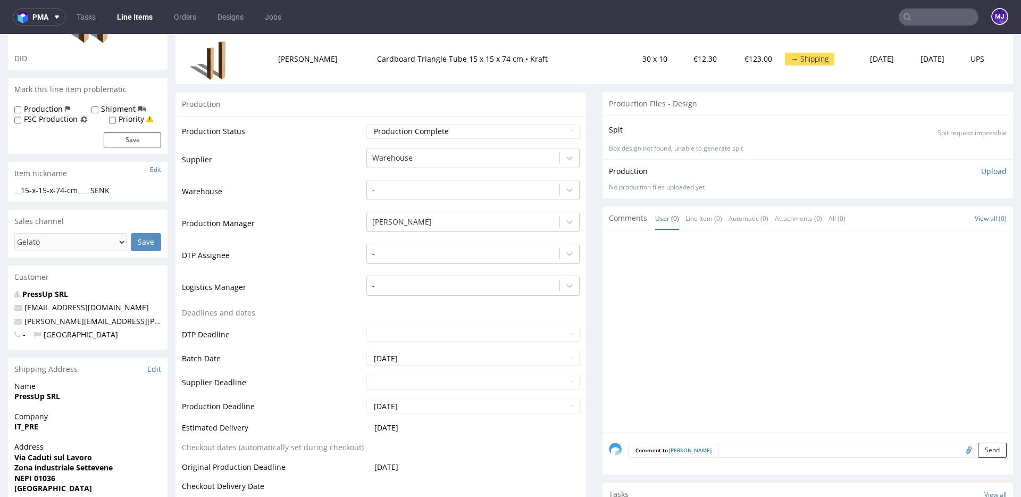
scroll to position [173, 0]
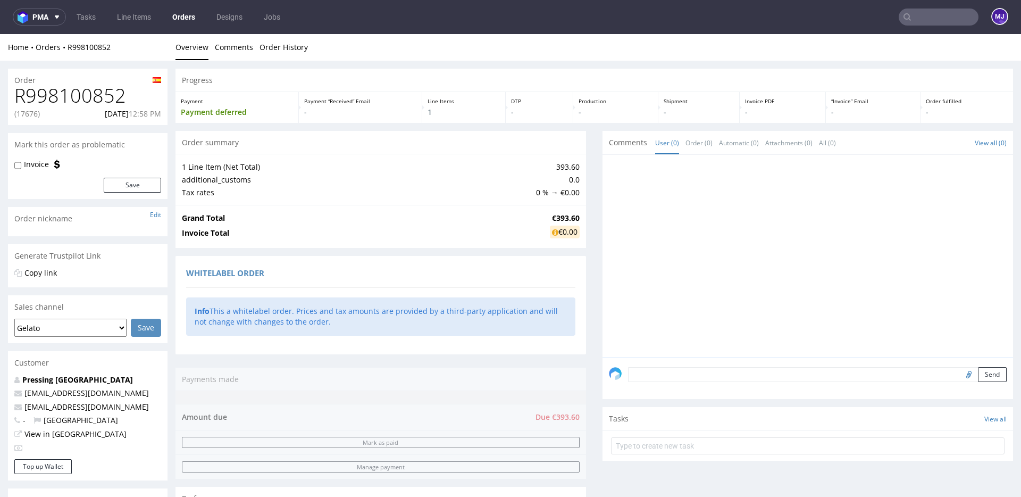
click at [87, 98] on h1 "R998100852" at bounding box center [87, 95] width 147 height 21
copy h1 "R998100852"
click at [935, 17] on input "text" at bounding box center [939, 17] width 80 height 17
paste input "GPVE"
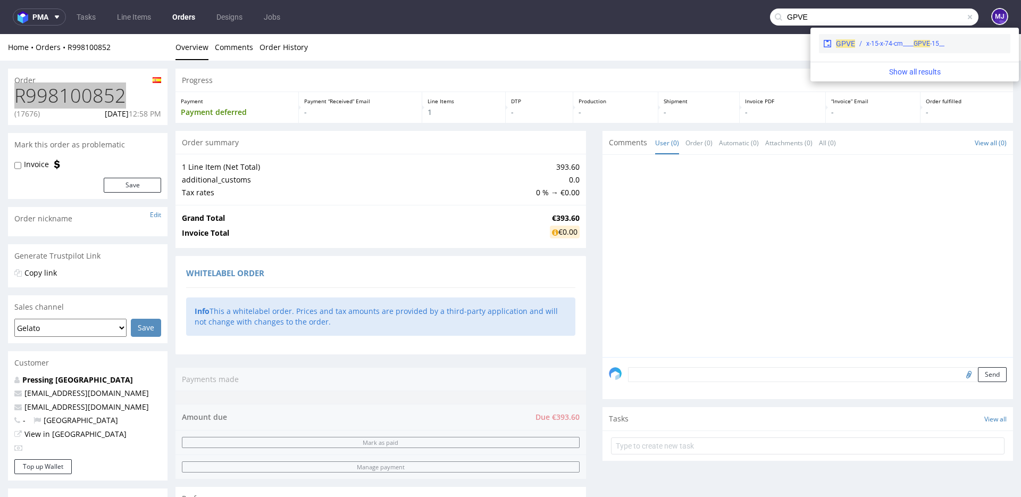
type input "GPVE"
click at [894, 41] on div "__15-x-15-x-74-cm____ GPVE" at bounding box center [906, 44] width 78 height 10
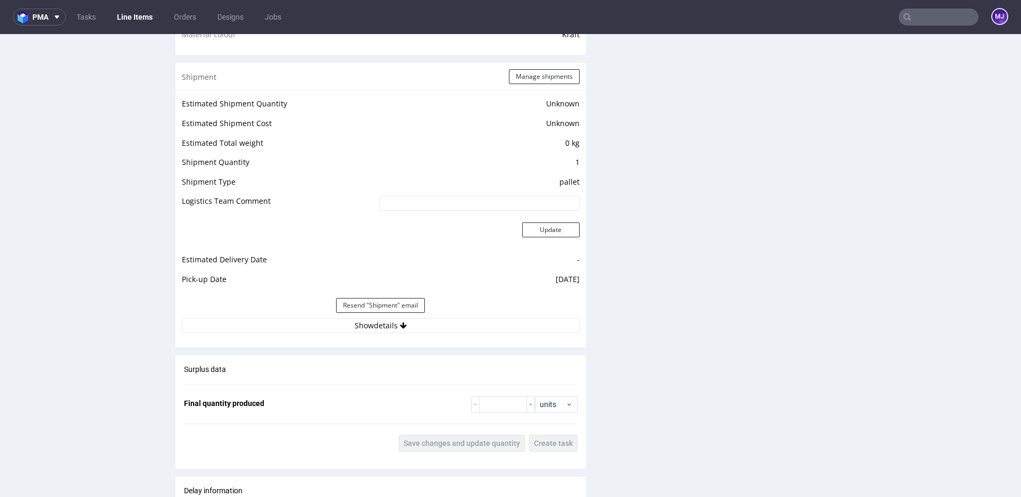
scroll to position [862, 0]
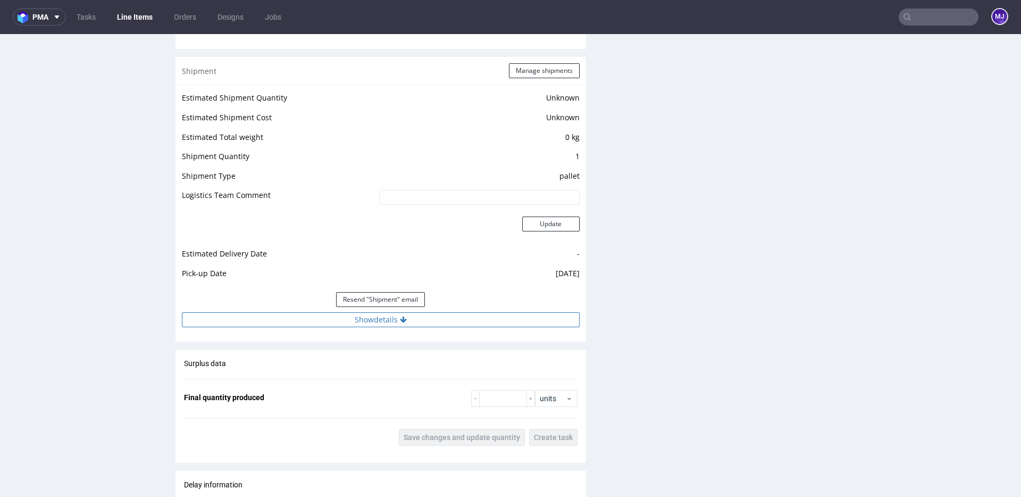
click at [356, 315] on button "Show details" at bounding box center [381, 319] width 398 height 15
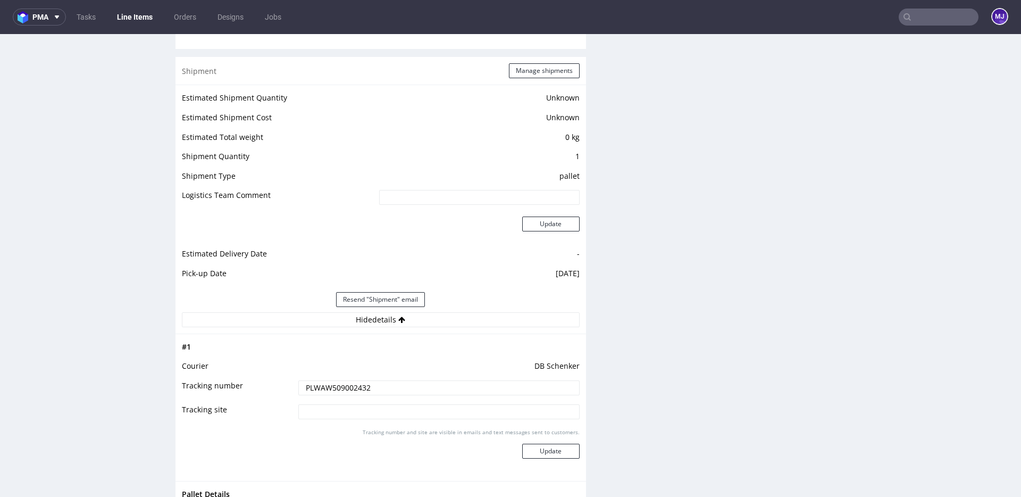
click at [340, 386] on input "PLWAW509002432" at bounding box center [438, 387] width 281 height 15
click at [328, 385] on input "PLWAW509002432" at bounding box center [438, 387] width 281 height 15
click at [639, 301] on div "Production Files - Design Spit Spit request impossible Box design not found, un…" at bounding box center [808, 225] width 411 height 1702
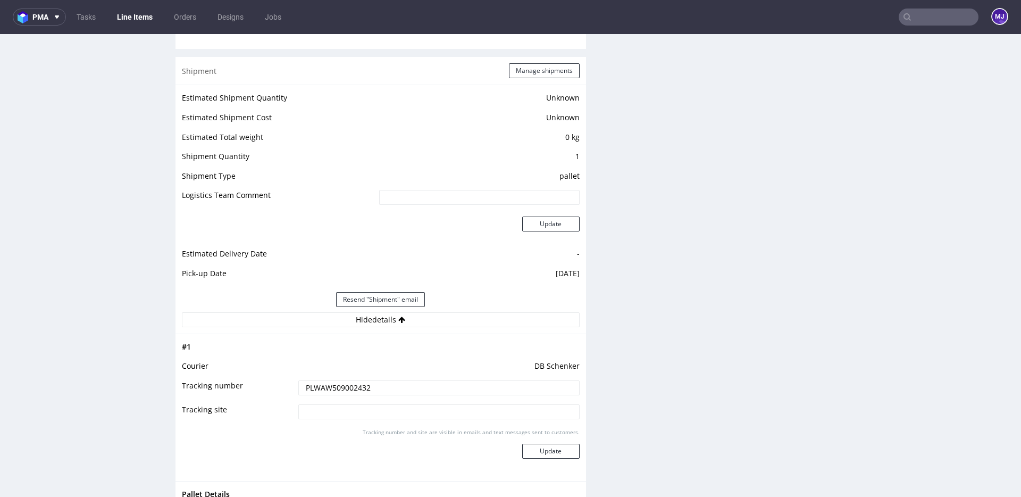
click at [640, 112] on div "Production Files - Design Spit Spit request impossible Box design not found, un…" at bounding box center [808, 225] width 411 height 1702
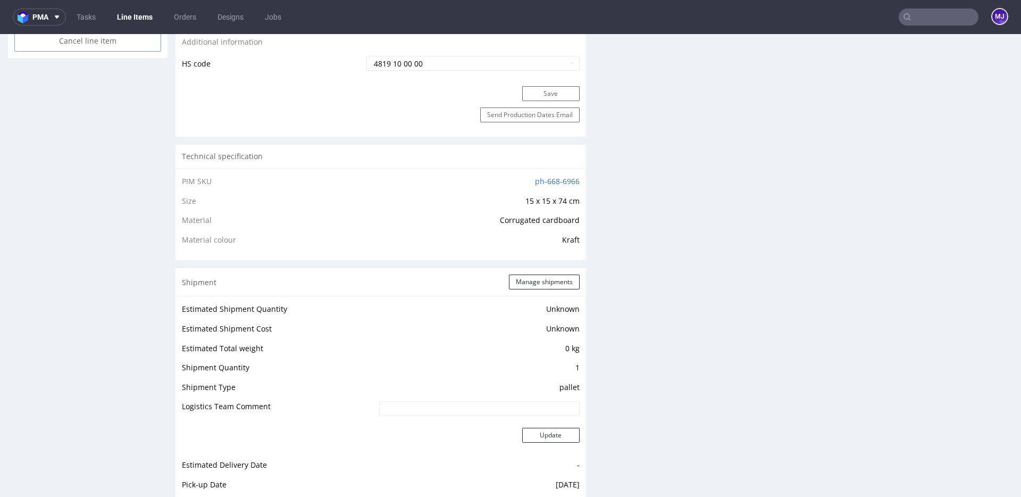
scroll to position [294, 0]
